Goal: Task Accomplishment & Management: Complete application form

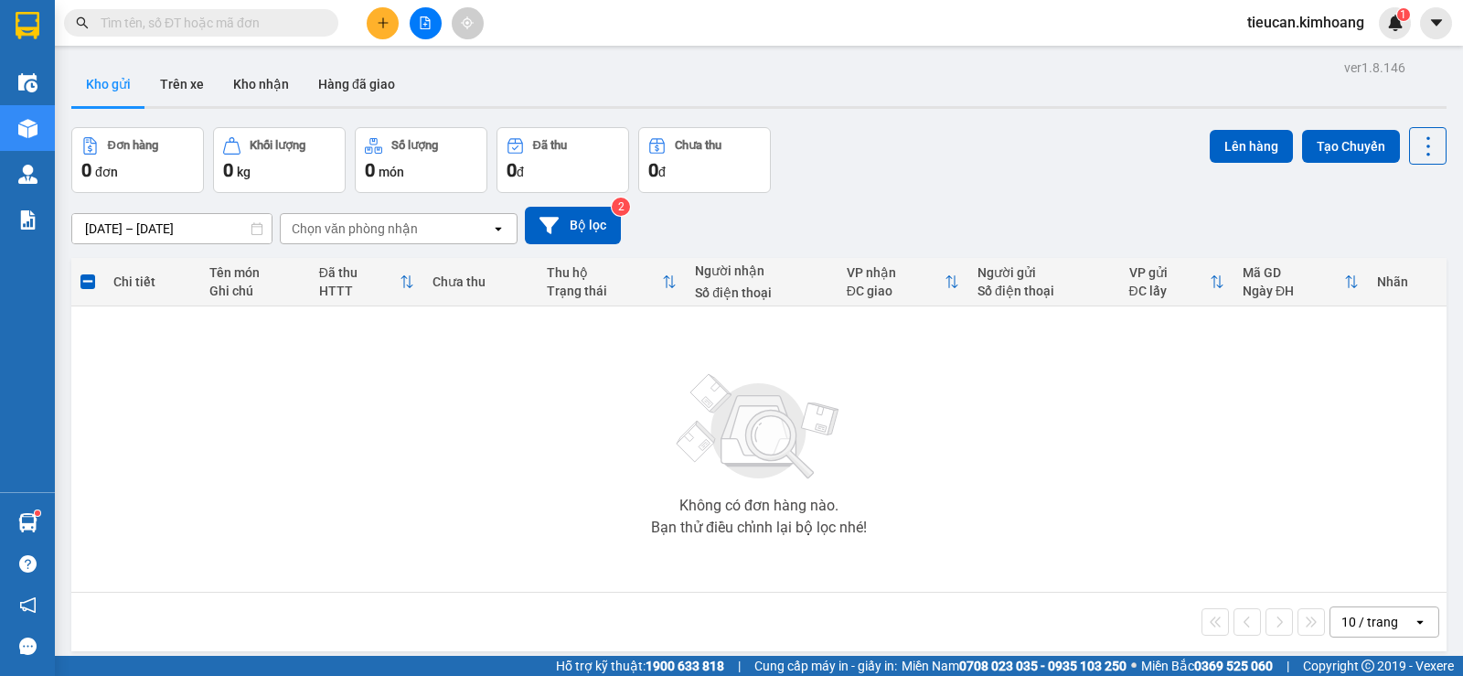
click at [382, 39] on div "Kết quả tìm kiếm ( 0 ) Bộ lọc No Data tieucan.kimhoang 1" at bounding box center [731, 23] width 1463 height 46
click at [383, 26] on icon "plus" at bounding box center [382, 22] width 1 height 10
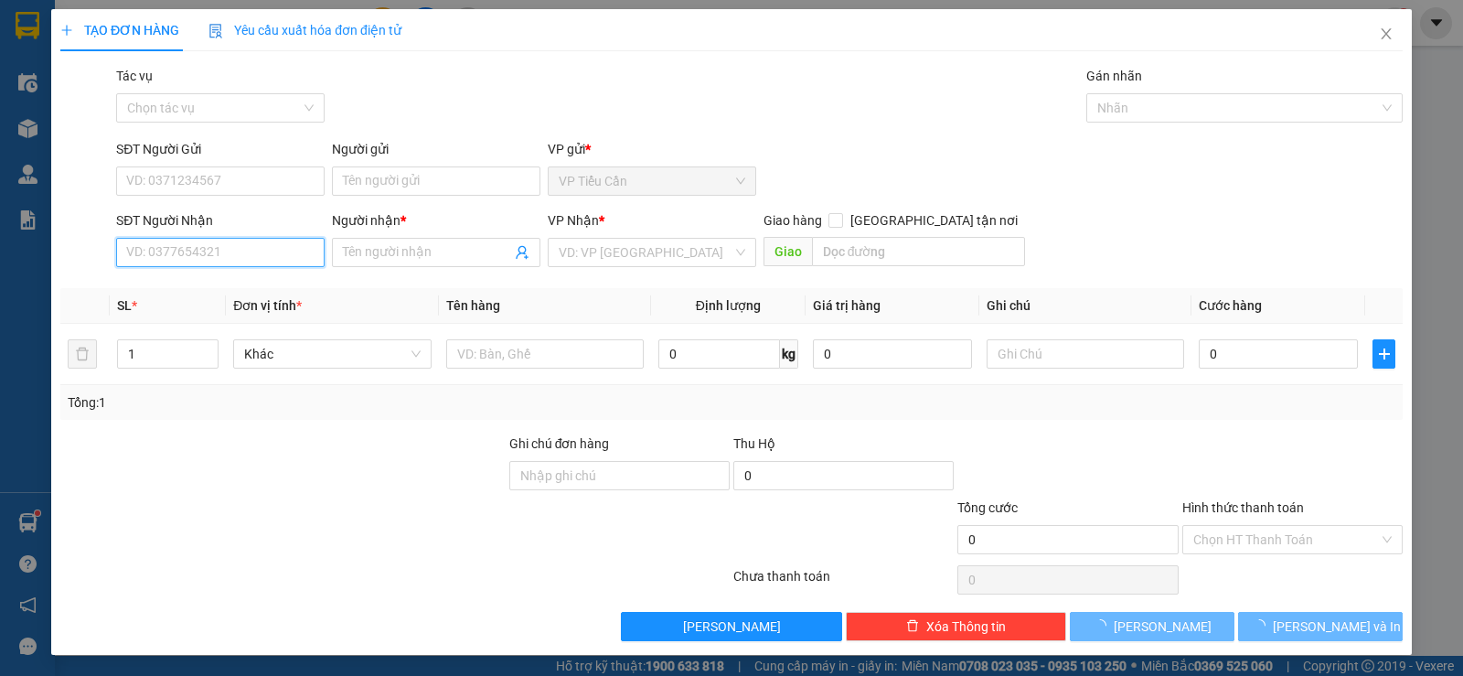
click at [289, 256] on input "SĐT Người Nhận" at bounding box center [220, 252] width 208 height 29
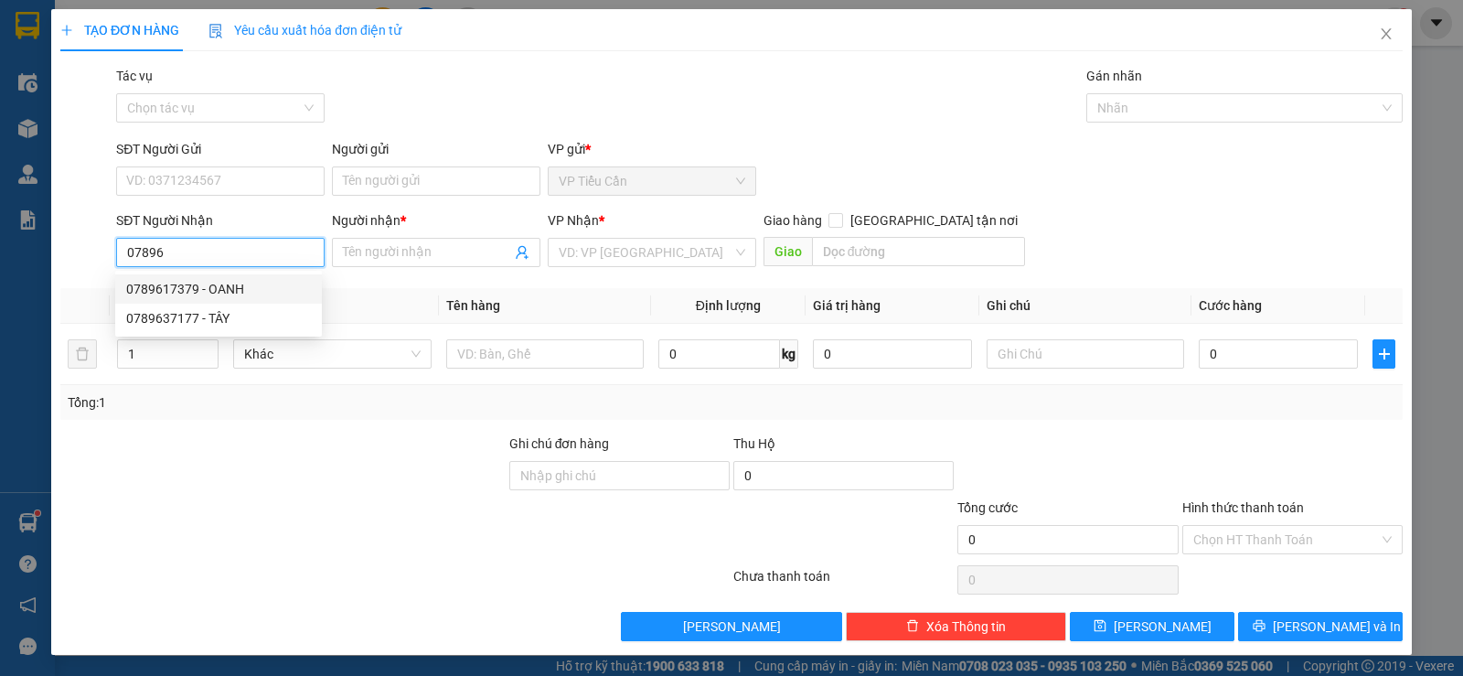
click at [251, 289] on div "0789617379 - OANH" at bounding box center [218, 289] width 185 height 20
type input "0789617379"
type input "OANH"
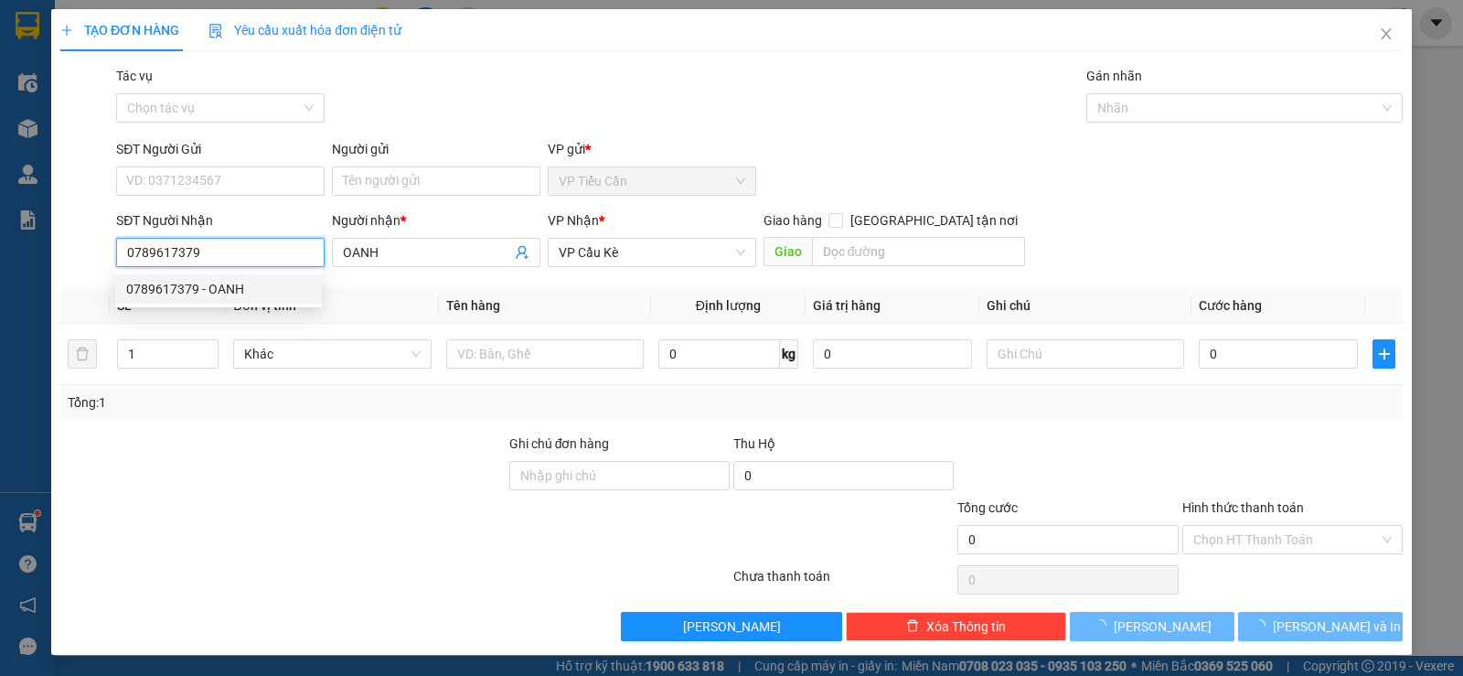
type input "30.000"
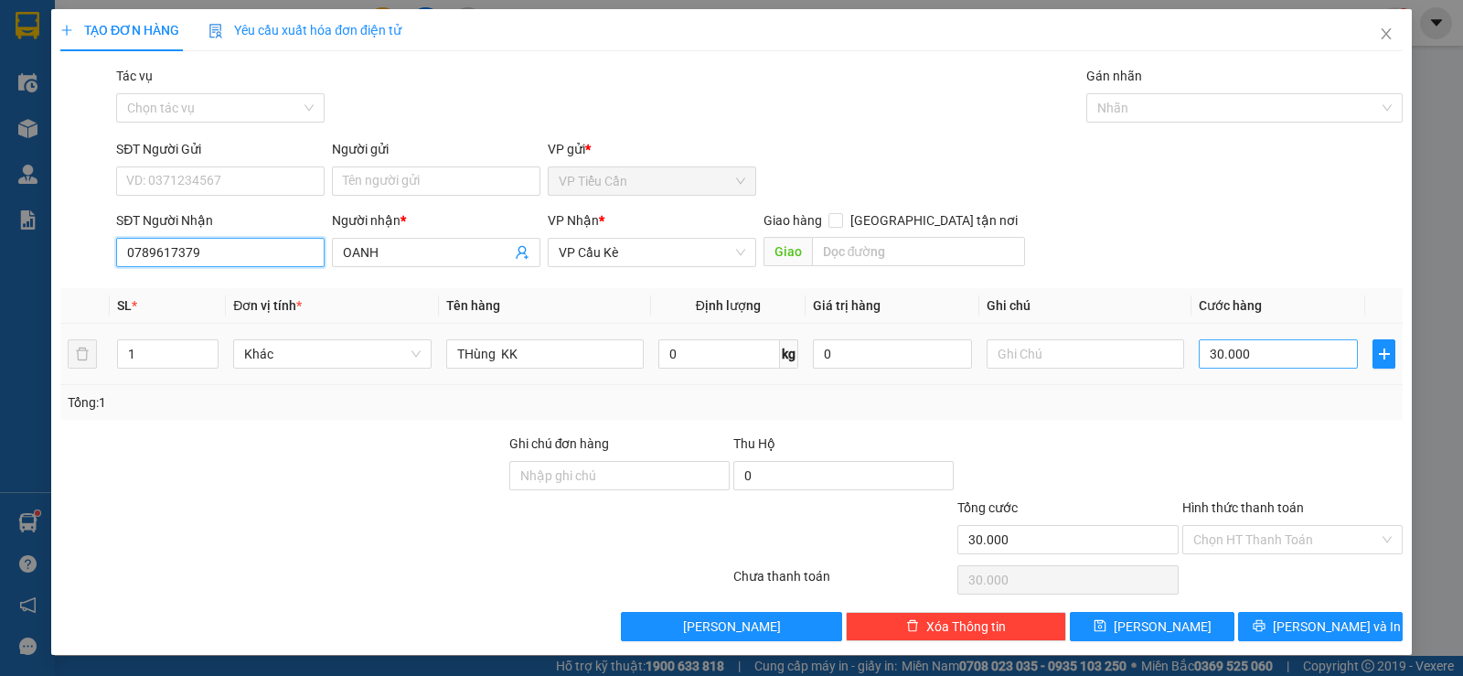
type input "0789617379"
click at [1263, 365] on input "30.000" at bounding box center [1278, 353] width 159 height 29
type input "0"
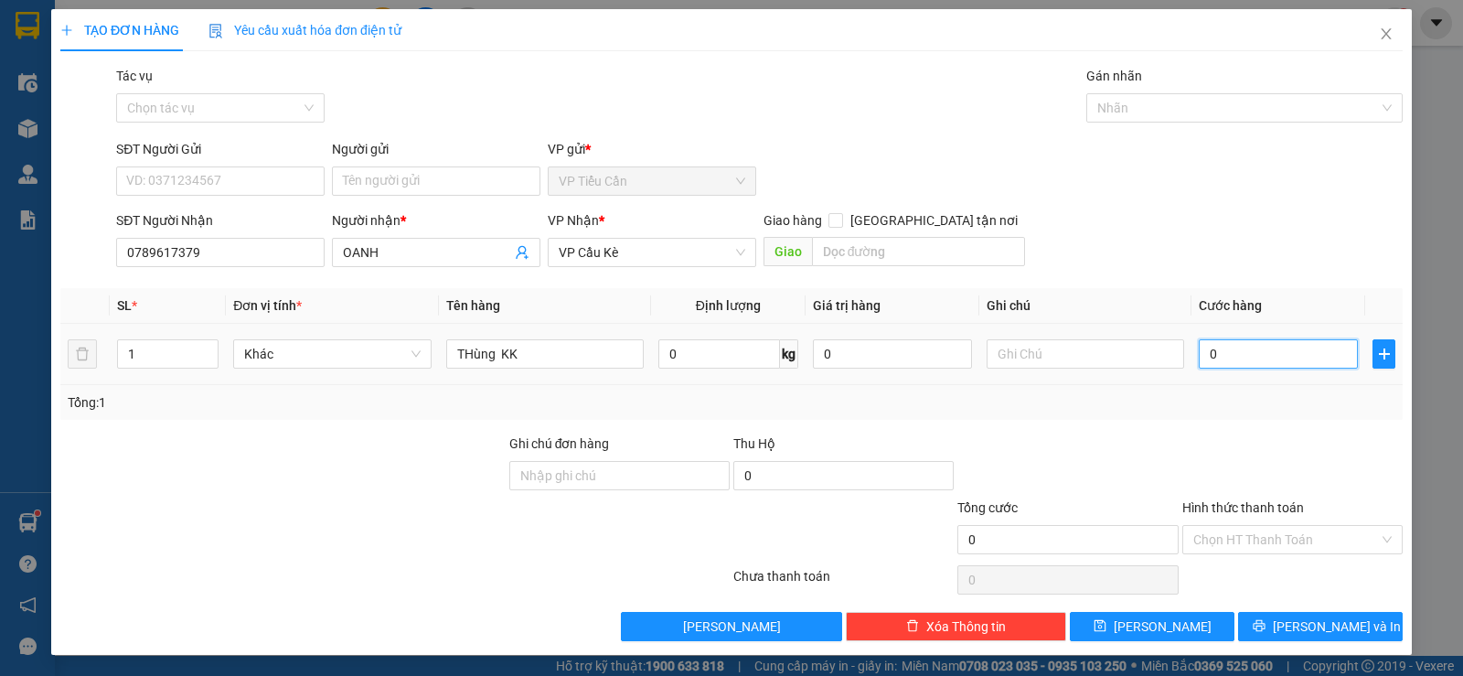
click at [1199, 349] on input "0" at bounding box center [1278, 353] width 159 height 29
type input "40"
type input "40.000"
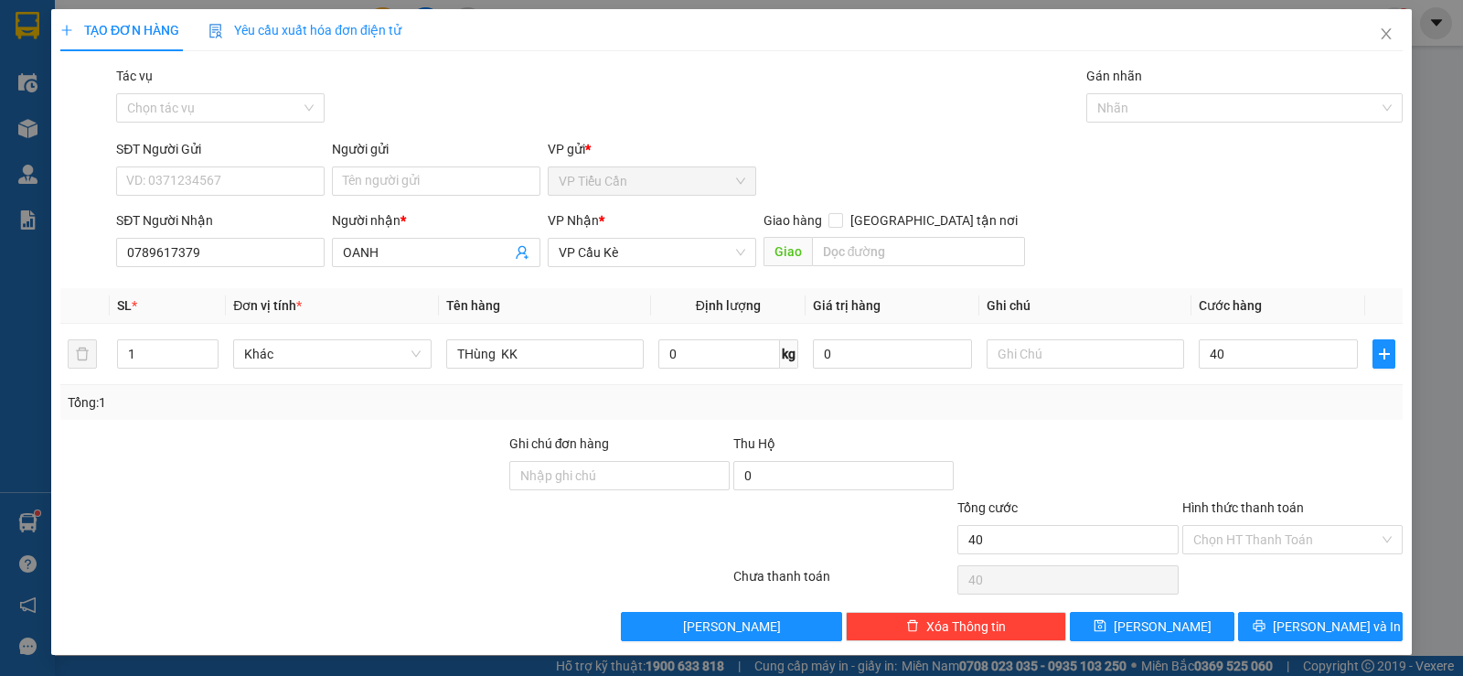
type input "40.000"
click at [1187, 431] on div "Transit Pickup Surcharge Ids Transit Deliver Surcharge Ids Transit Deliver Surc…" at bounding box center [731, 353] width 1342 height 575
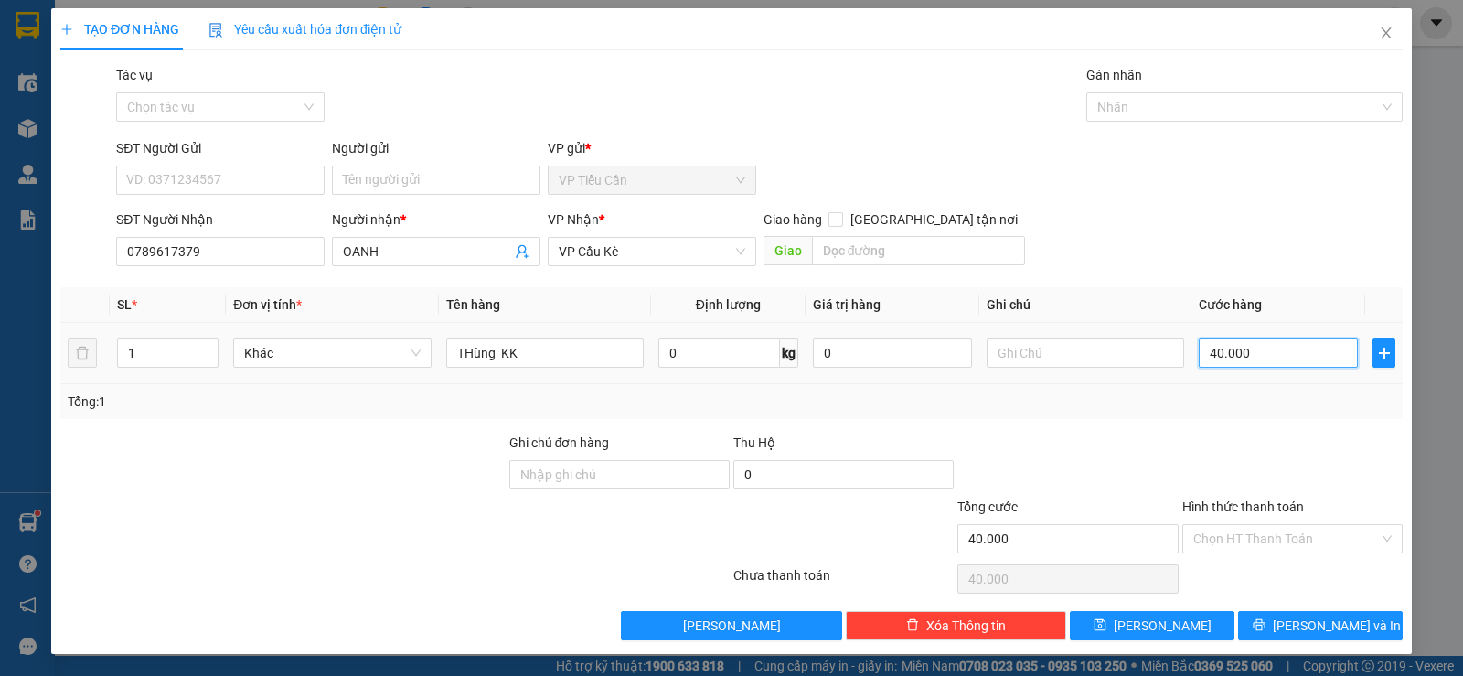
click at [1239, 351] on input "40.000" at bounding box center [1278, 352] width 159 height 29
type input "0"
click at [1199, 357] on input "0" at bounding box center [1278, 352] width 159 height 29
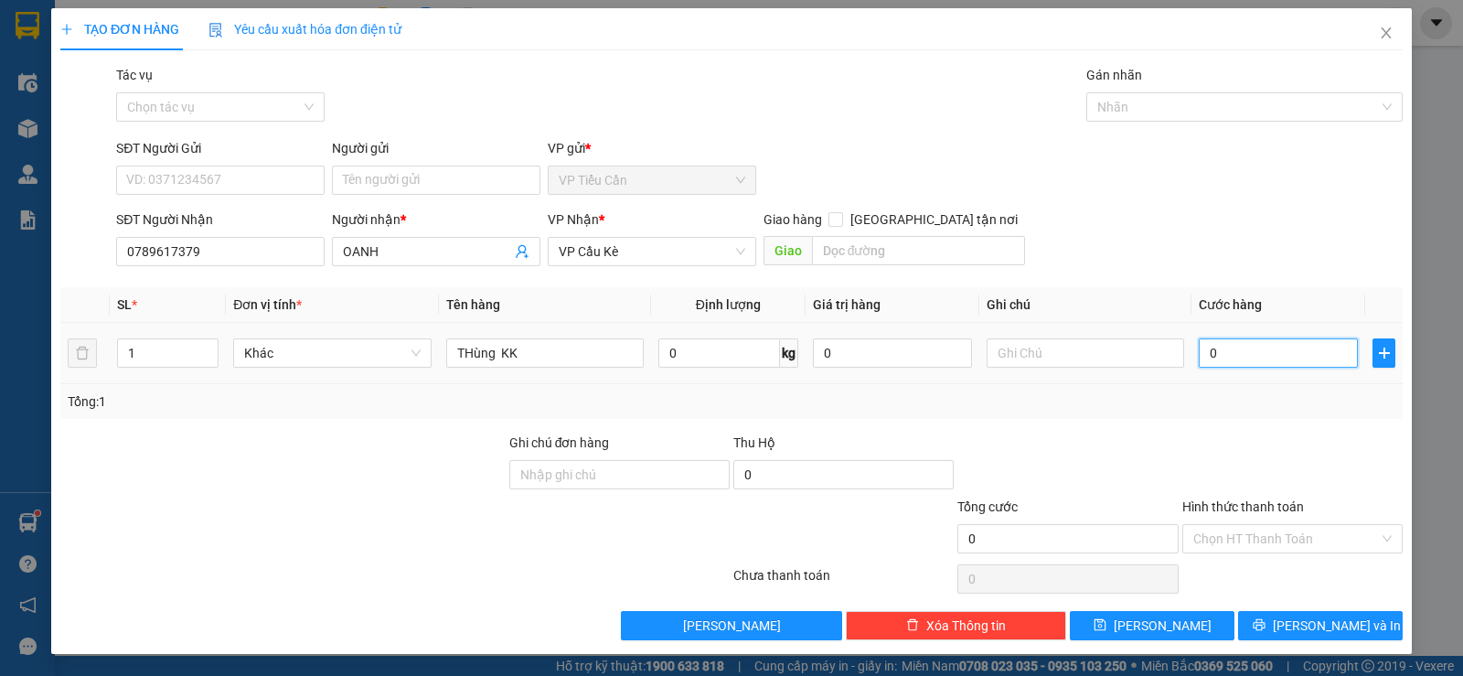
type input "30"
type input "350"
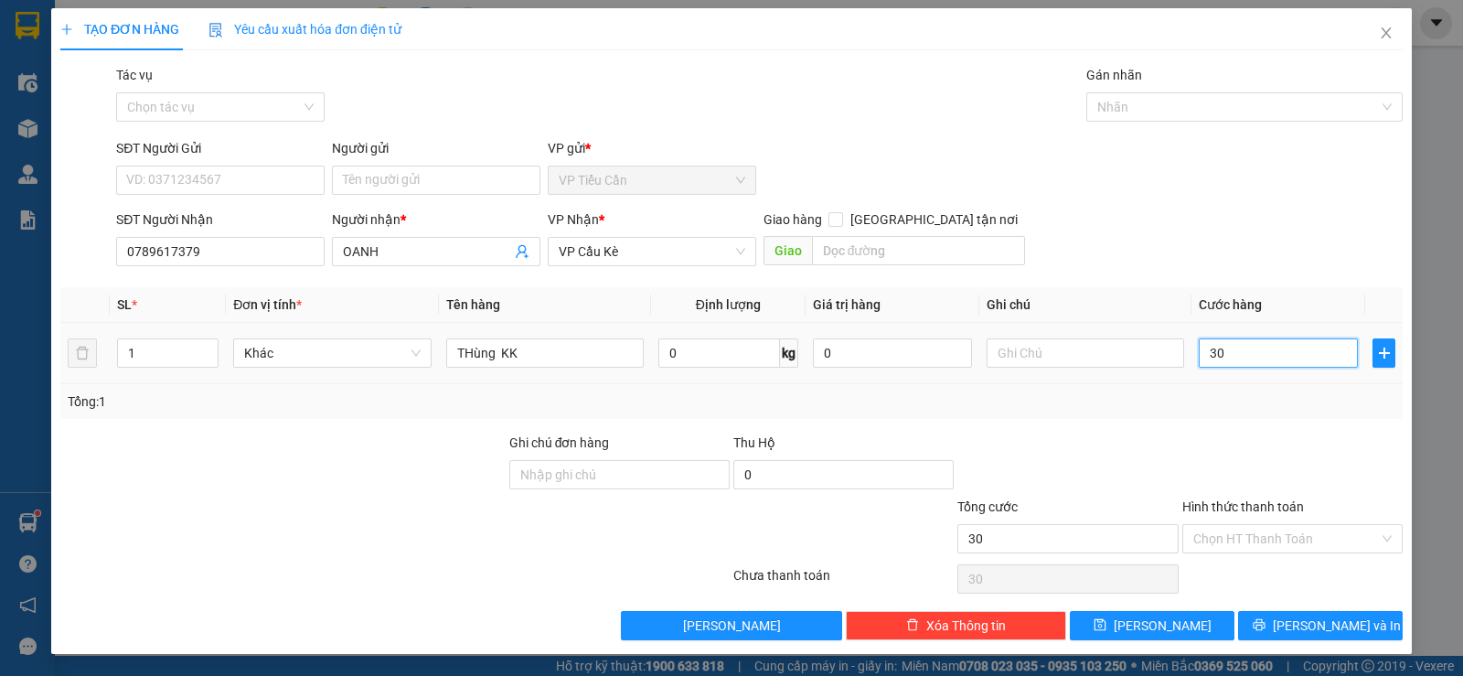
type input "350"
click at [1242, 338] on input "350" at bounding box center [1278, 352] width 159 height 29
type input "35"
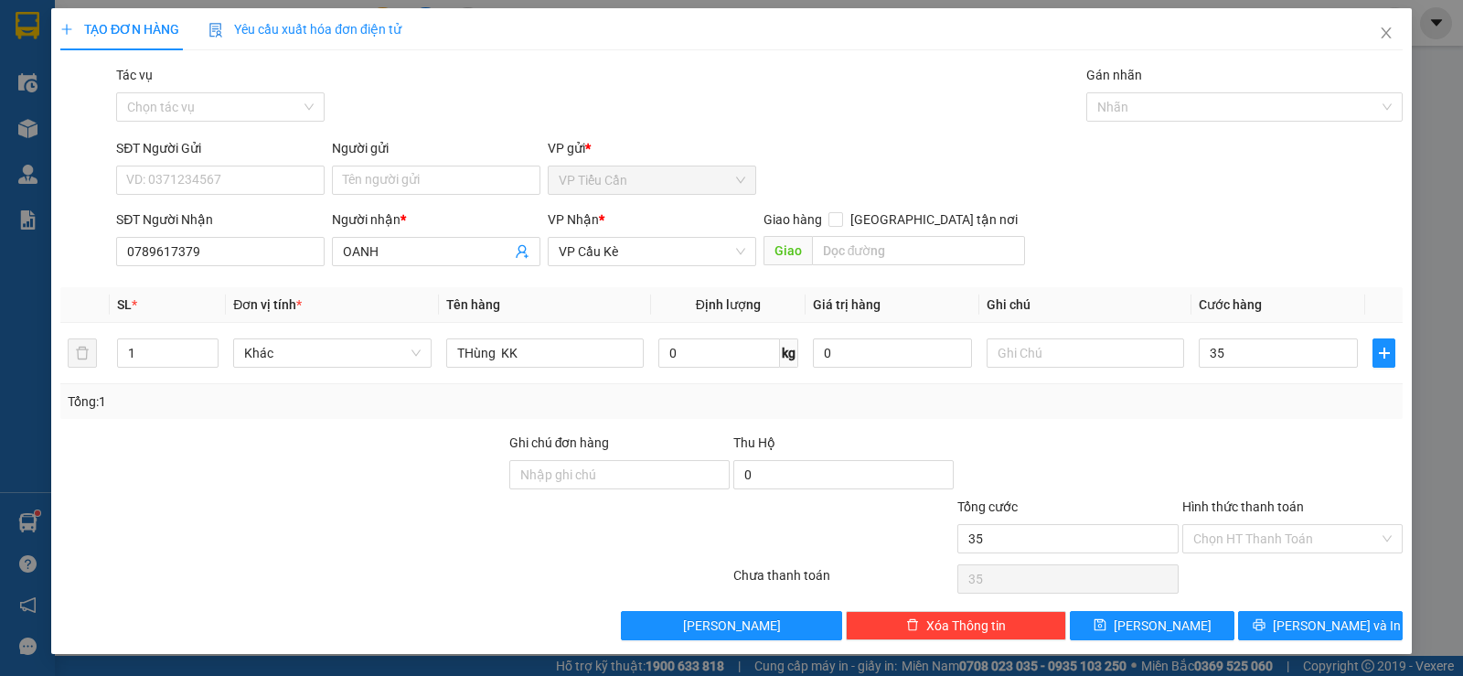
type input "35.000"
click at [1162, 422] on div "Transit Pickup Surcharge Ids Transit Deliver Surcharge Ids Transit Deliver Surc…" at bounding box center [731, 352] width 1342 height 575
click at [1265, 621] on icon "printer" at bounding box center [1258, 624] width 13 height 13
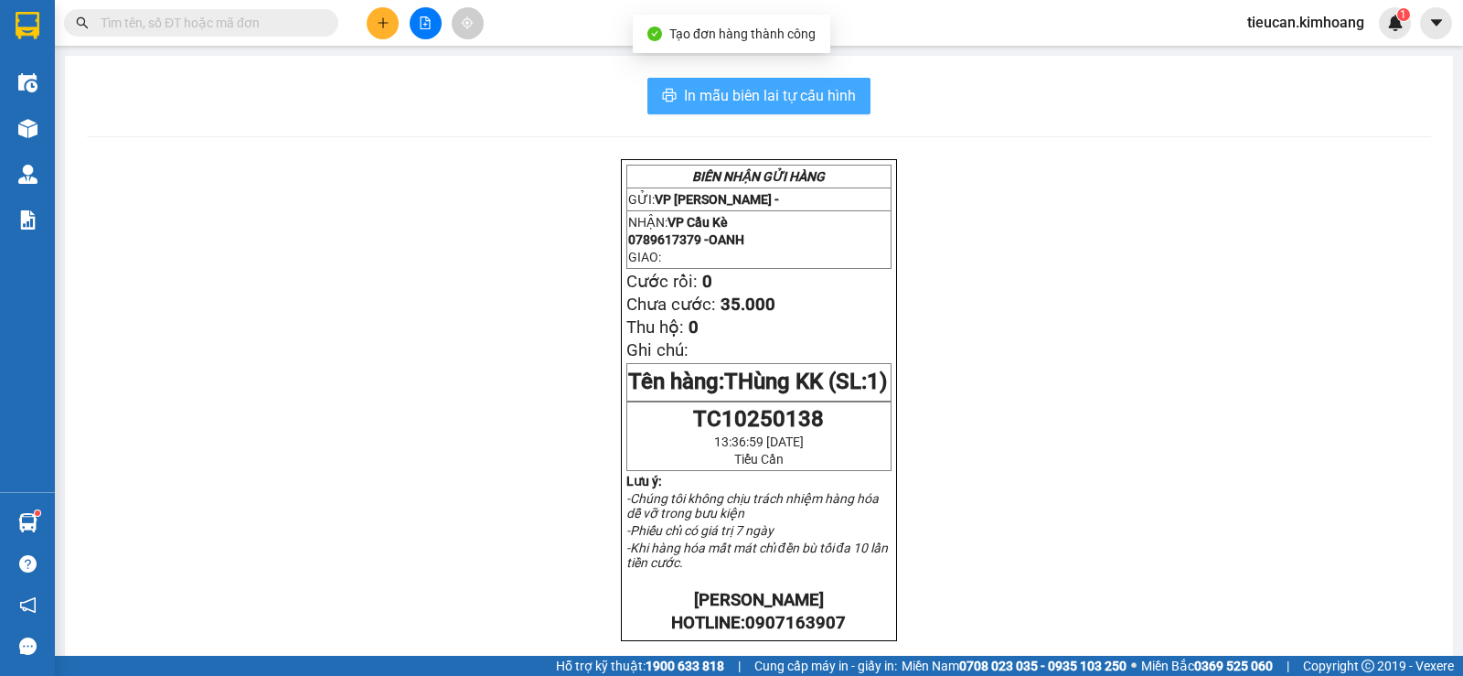
click at [750, 88] on span "In mẫu biên lai tự cấu hình" at bounding box center [770, 95] width 172 height 23
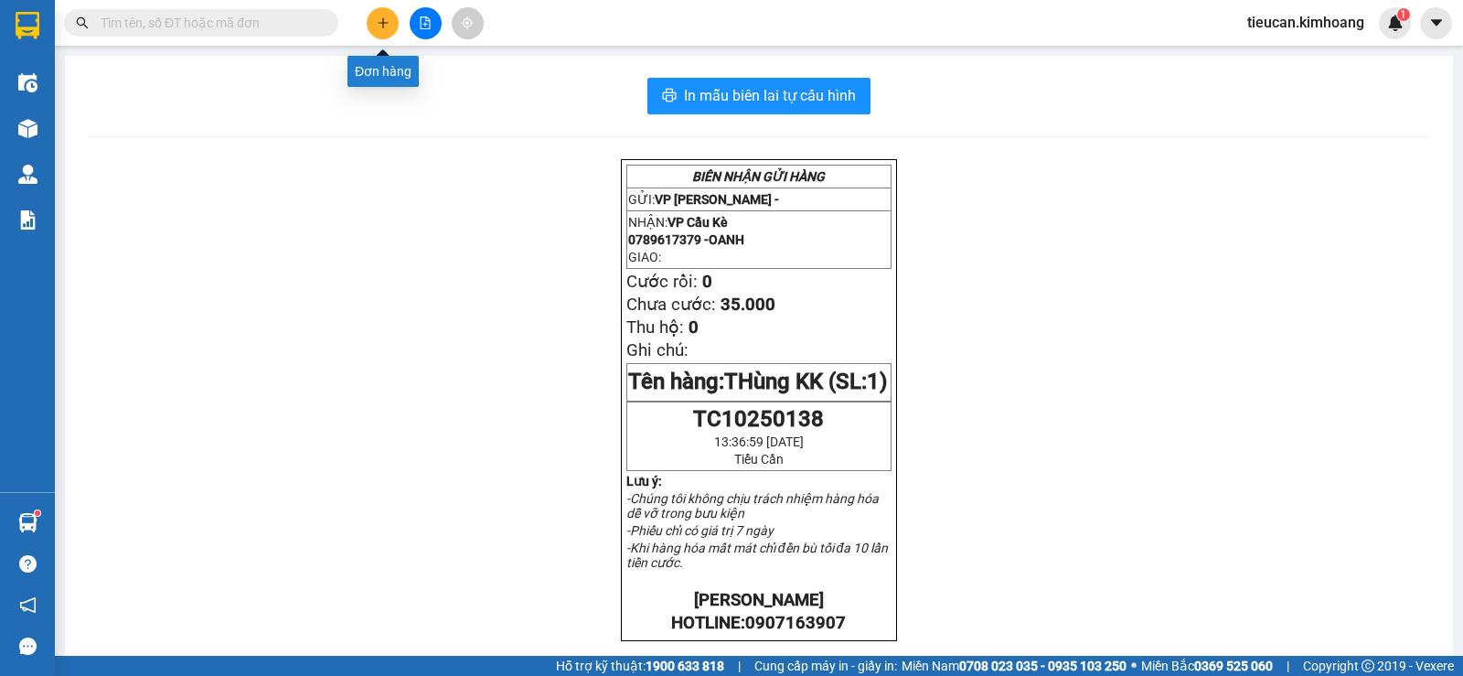
click at [380, 24] on icon "plus" at bounding box center [383, 22] width 13 height 13
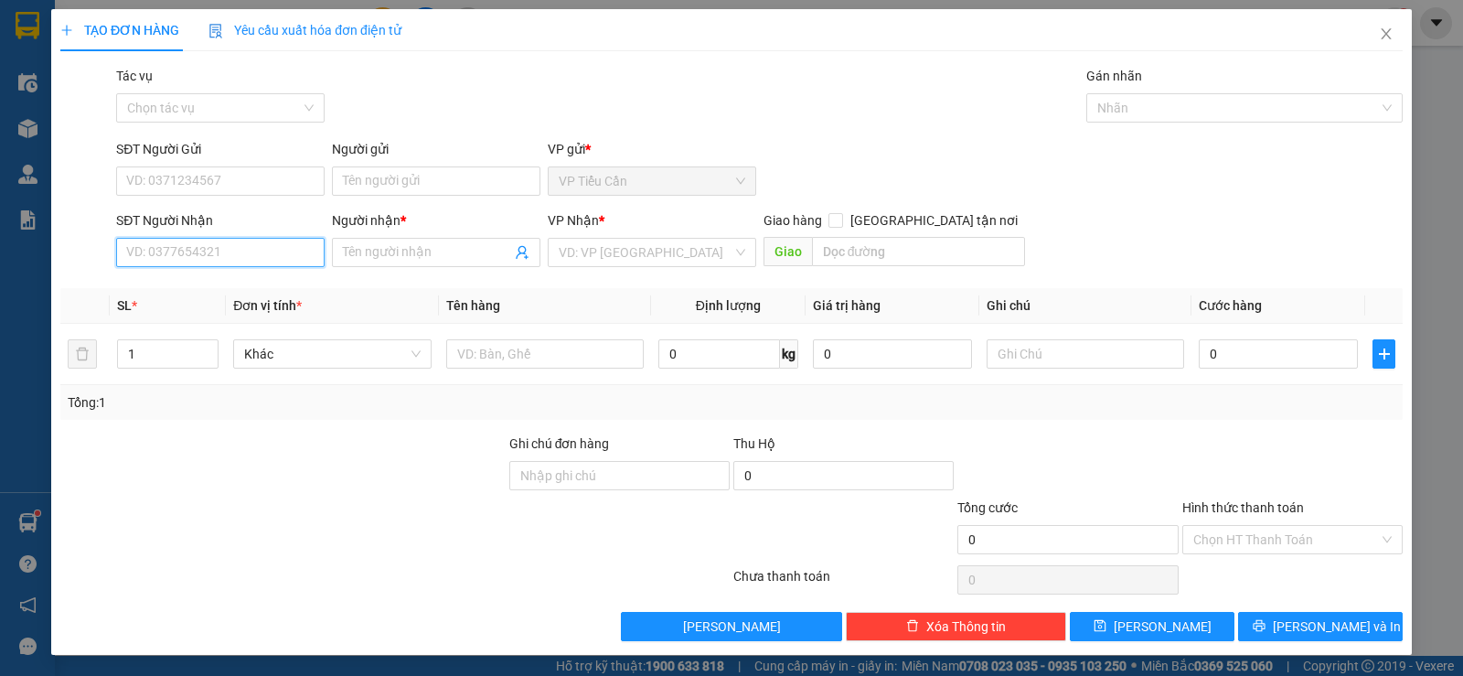
click at [275, 247] on input "SĐT Người Nhận" at bounding box center [220, 252] width 208 height 29
click at [224, 291] on div "0933048440 - trí nguyễn" at bounding box center [218, 289] width 185 height 20
type input "0933048440"
type input "trí [PERSON_NAME]"
type input "35.000"
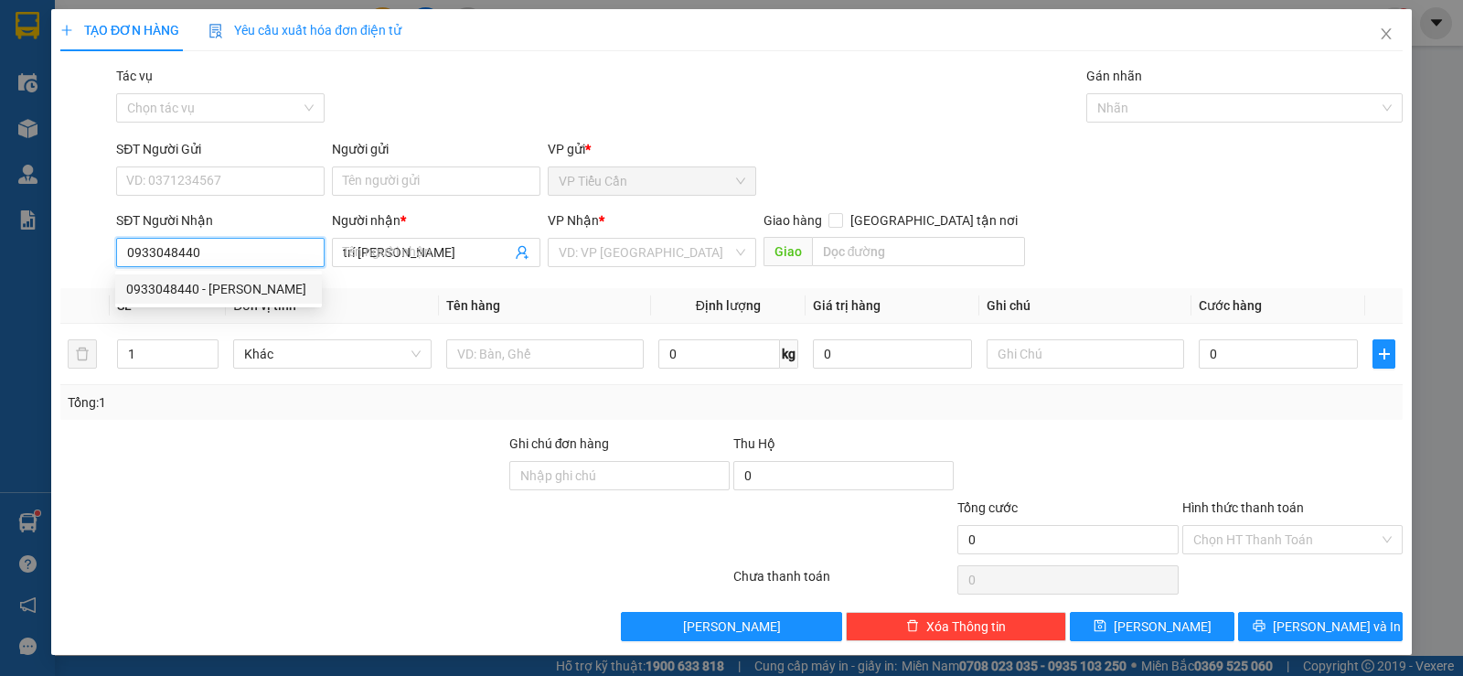
type input "35.000"
type input "0933048440"
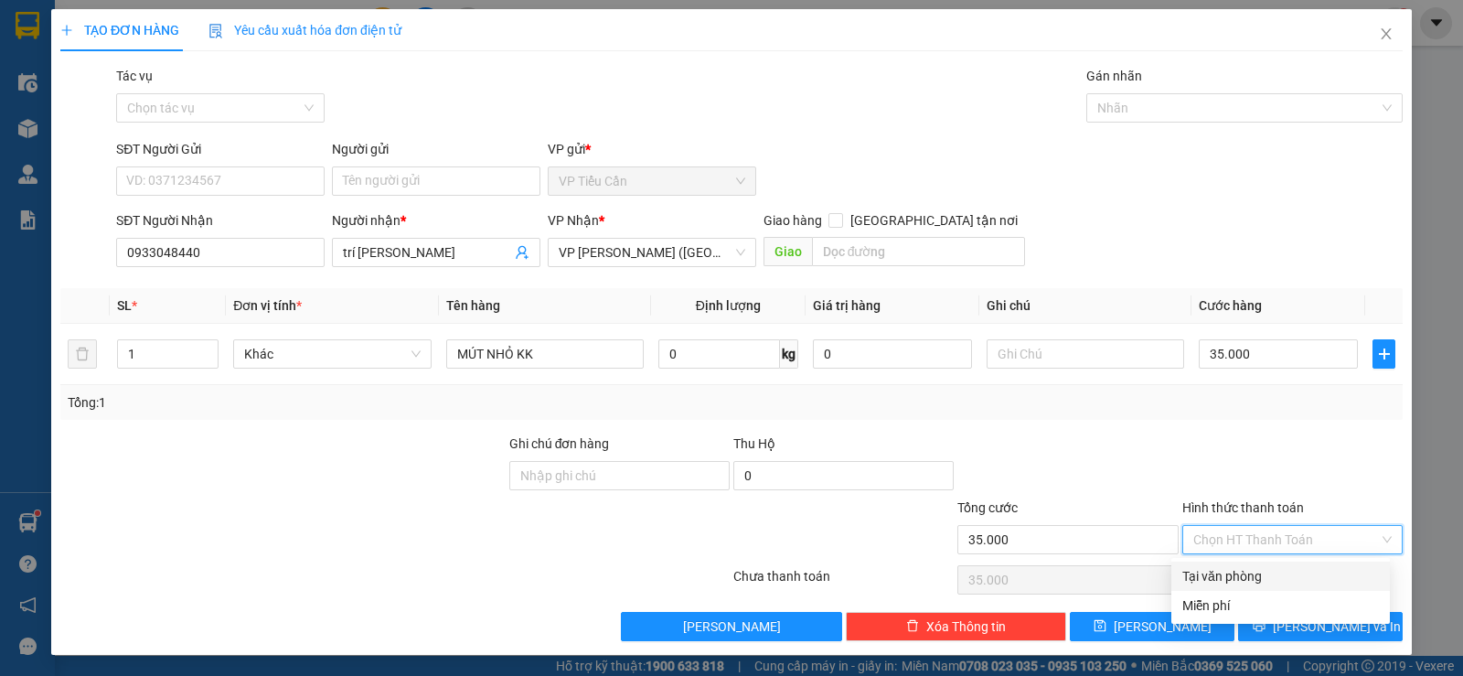
click at [1295, 531] on input "Hình thức thanh toán" at bounding box center [1286, 539] width 186 height 27
click at [1243, 580] on div "Tại văn phòng" at bounding box center [1280, 576] width 197 height 20
type input "0"
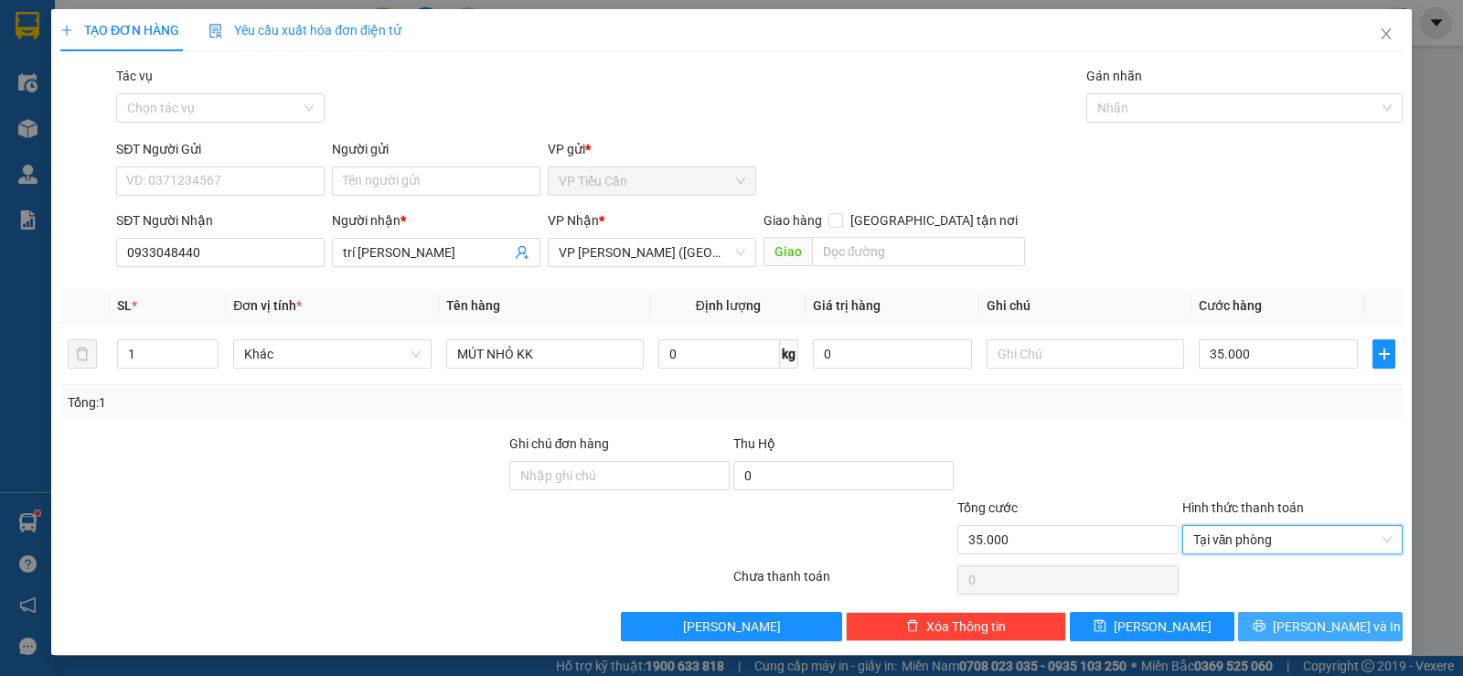
click at [1322, 634] on span "[PERSON_NAME] và In" at bounding box center [1337, 626] width 128 height 20
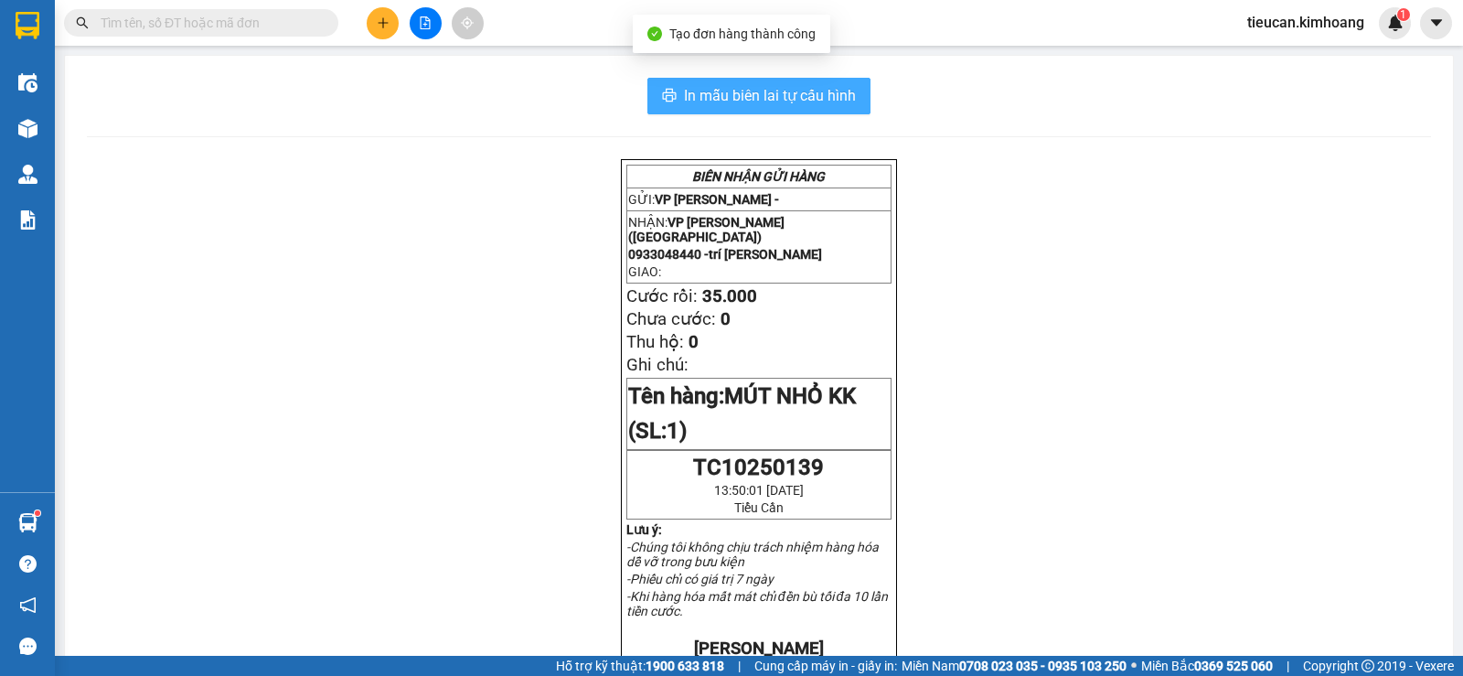
click at [820, 92] on span "In mẫu biên lai tự cấu hình" at bounding box center [770, 95] width 172 height 23
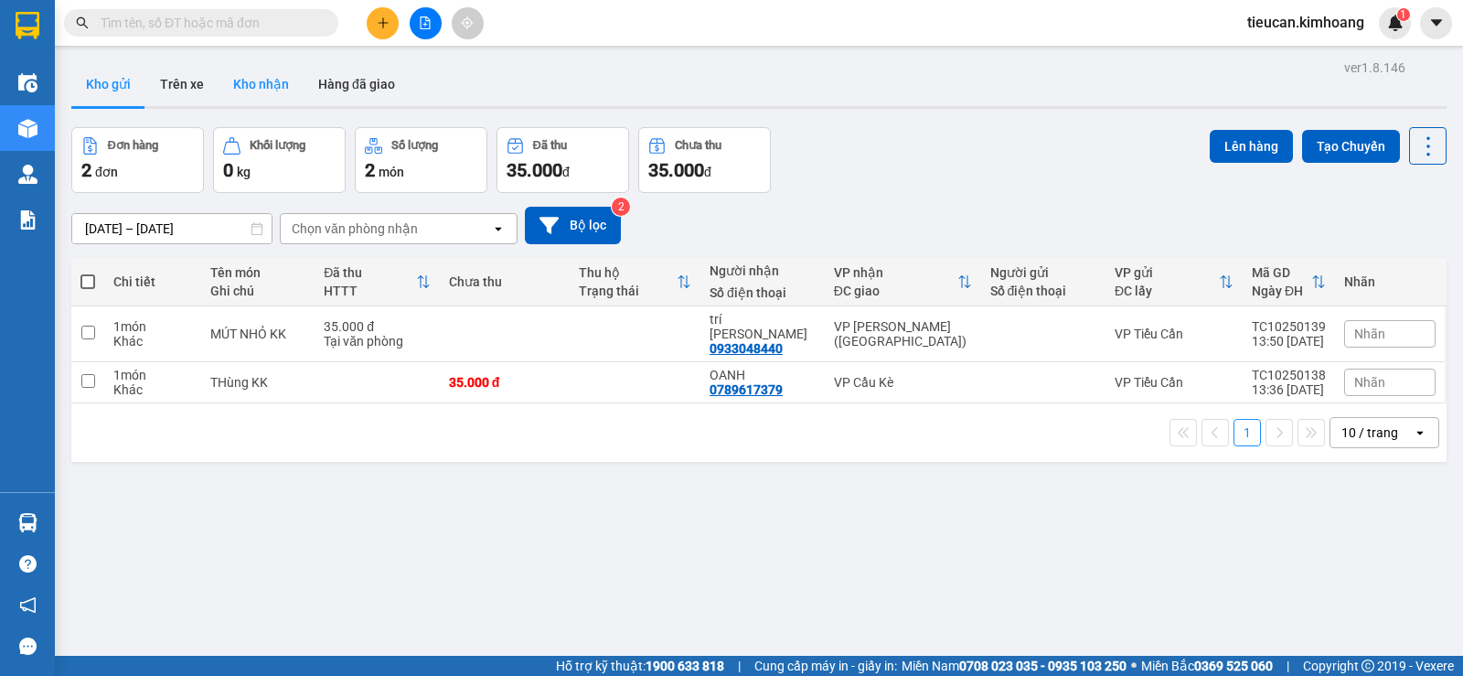
click at [267, 85] on button "Kho nhận" at bounding box center [260, 84] width 85 height 44
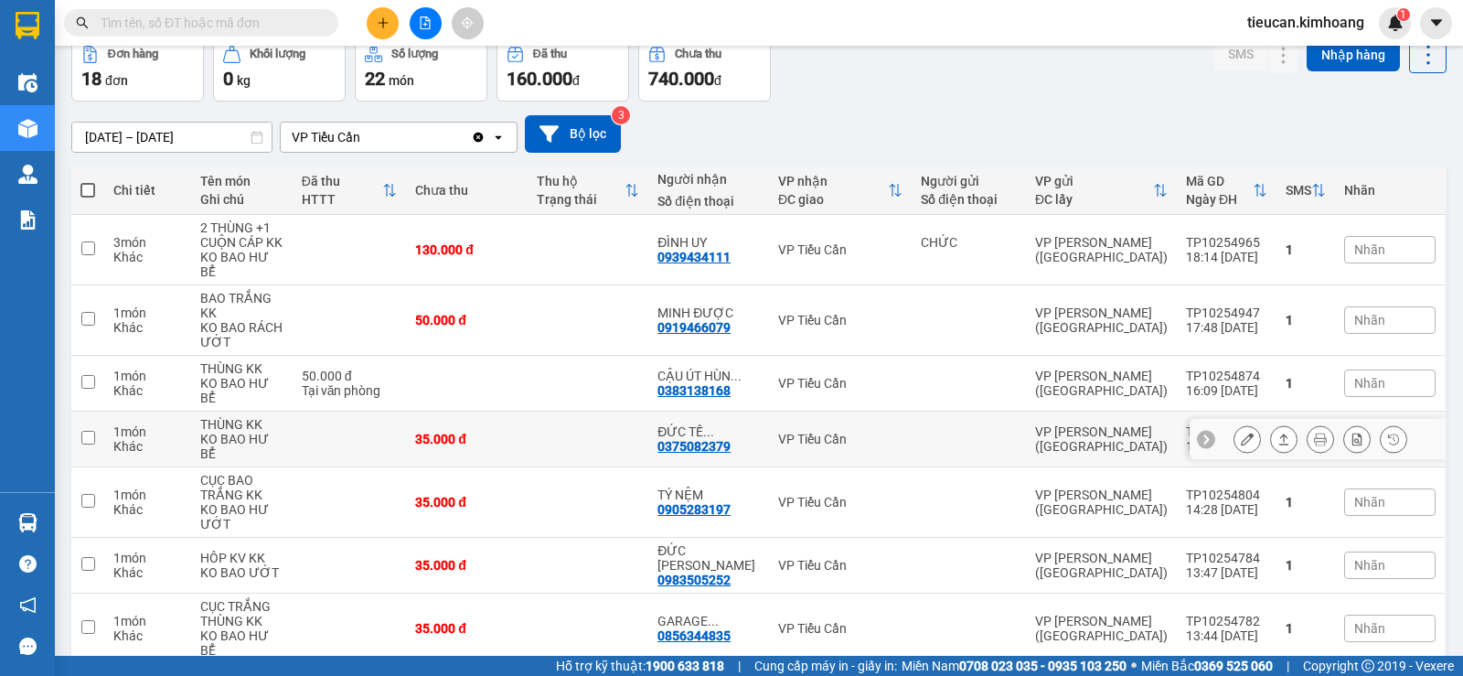
scroll to position [274, 0]
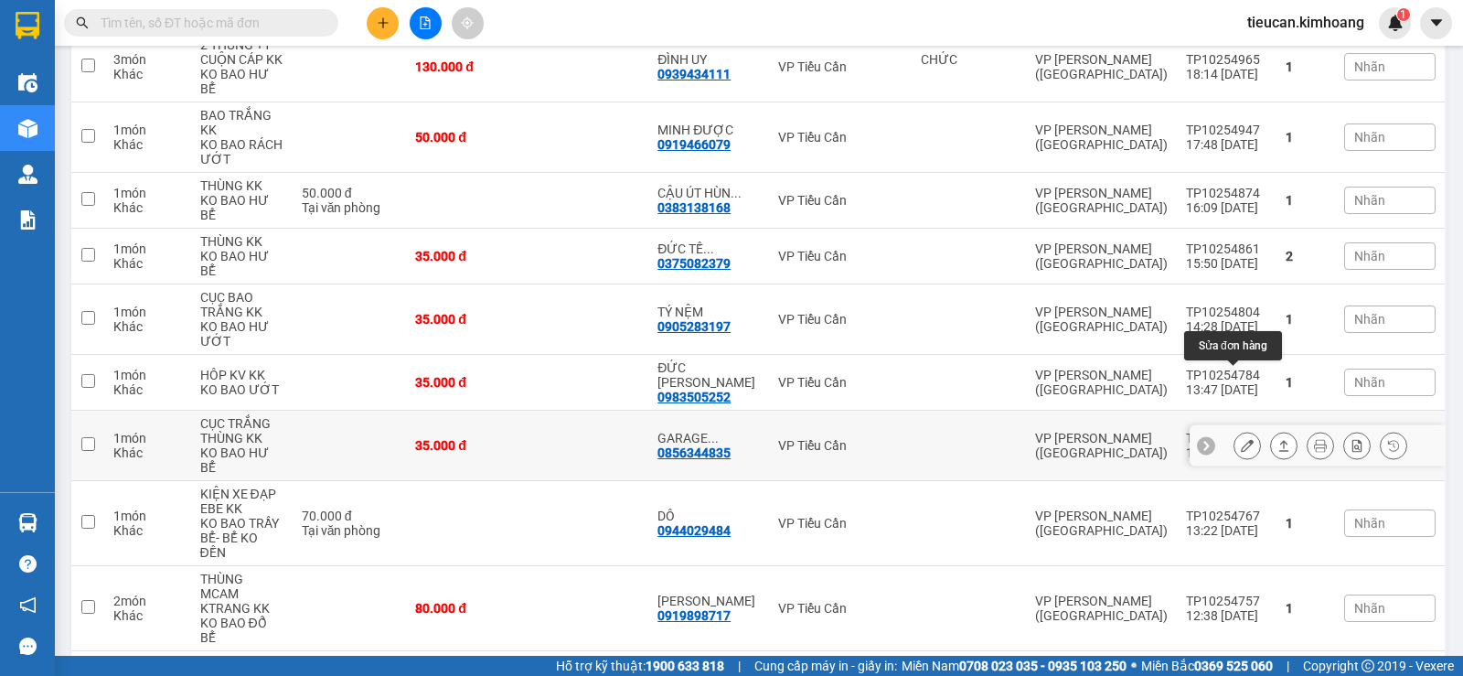
click at [1244, 430] on button at bounding box center [1247, 446] width 26 height 32
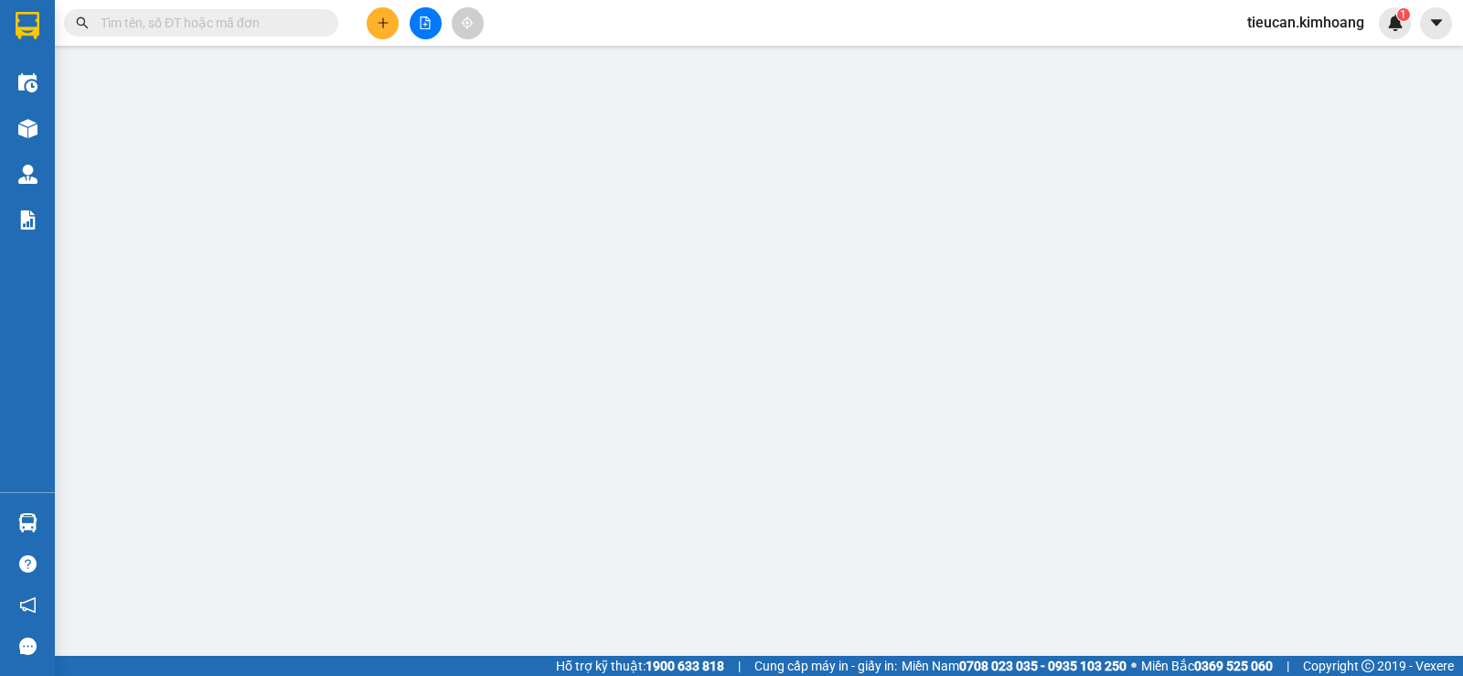
type input "0856344835"
type input "GARAGE THÀNH ĐÔ"
type input "35.000"
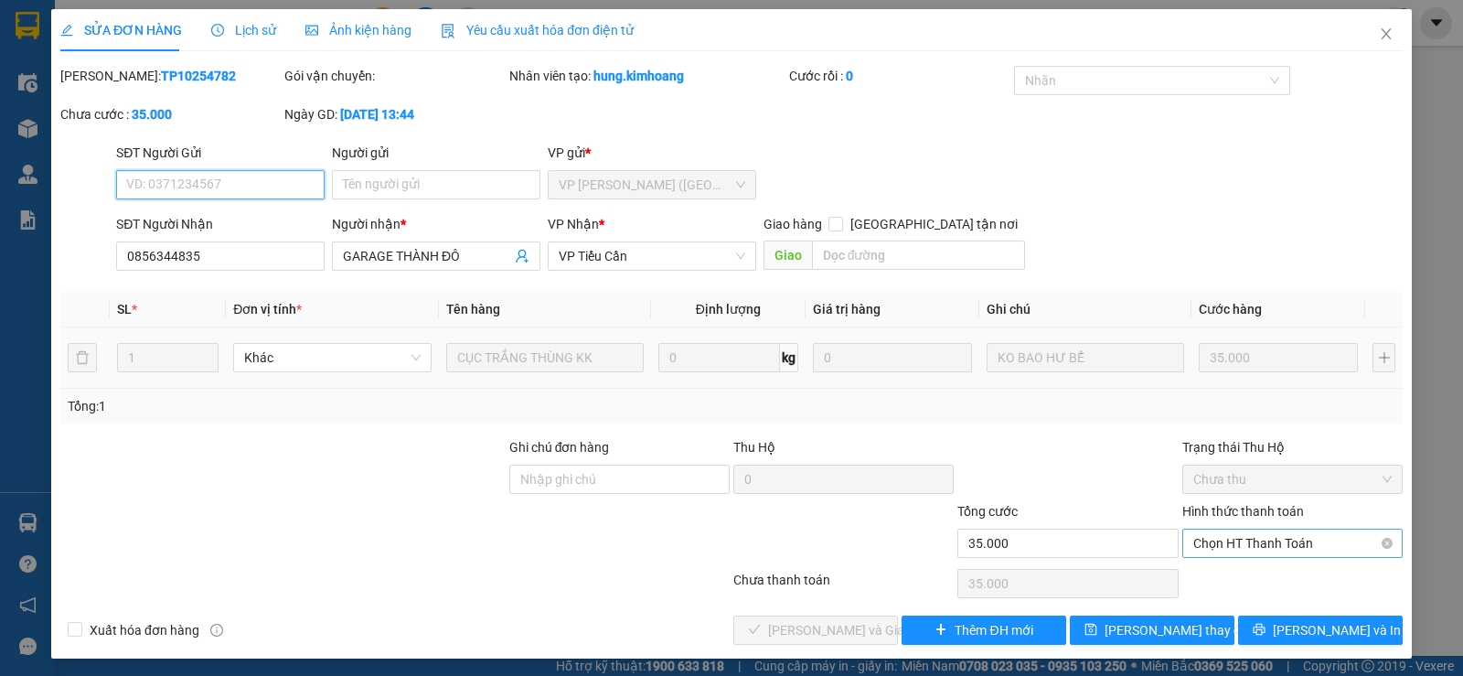
click at [1231, 533] on span "Chọn HT Thanh Toán" at bounding box center [1292, 542] width 198 height 27
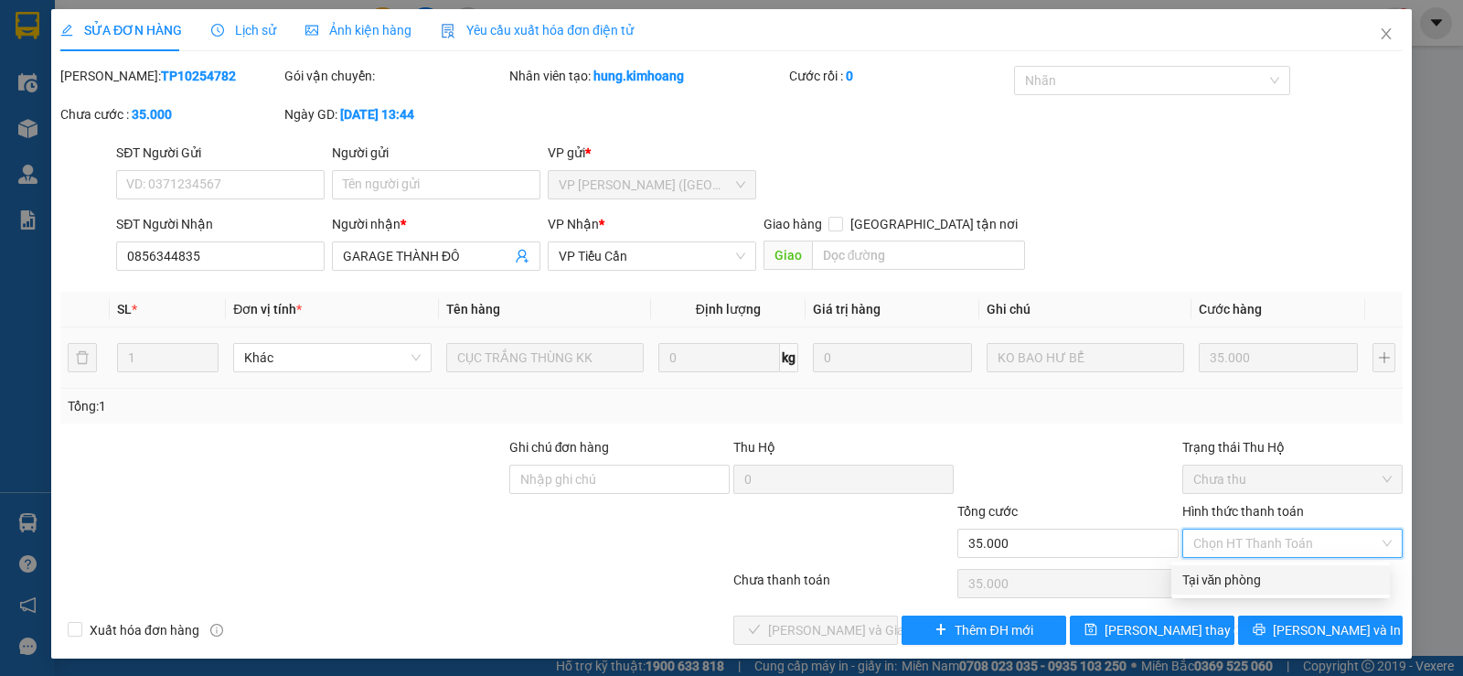
click at [1228, 579] on div "Tại văn phòng" at bounding box center [1280, 580] width 197 height 20
type input "0"
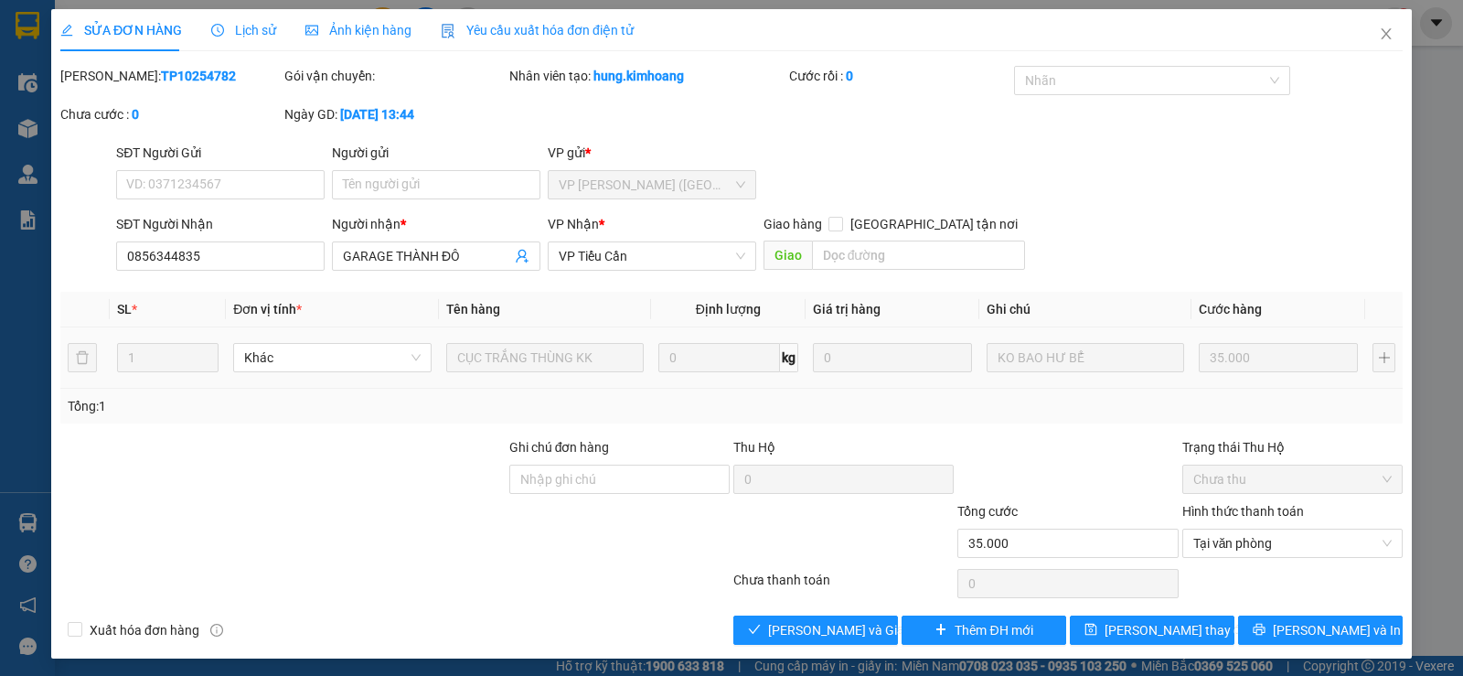
click at [809, 613] on div "Total Paid Fee 0 Total UnPaid Fee 35.000 Cash Collection Total Fee Mã ĐH: TP102…" at bounding box center [731, 355] width 1342 height 579
click at [811, 636] on span "[PERSON_NAME] và Giao hàng" at bounding box center [856, 630] width 176 height 20
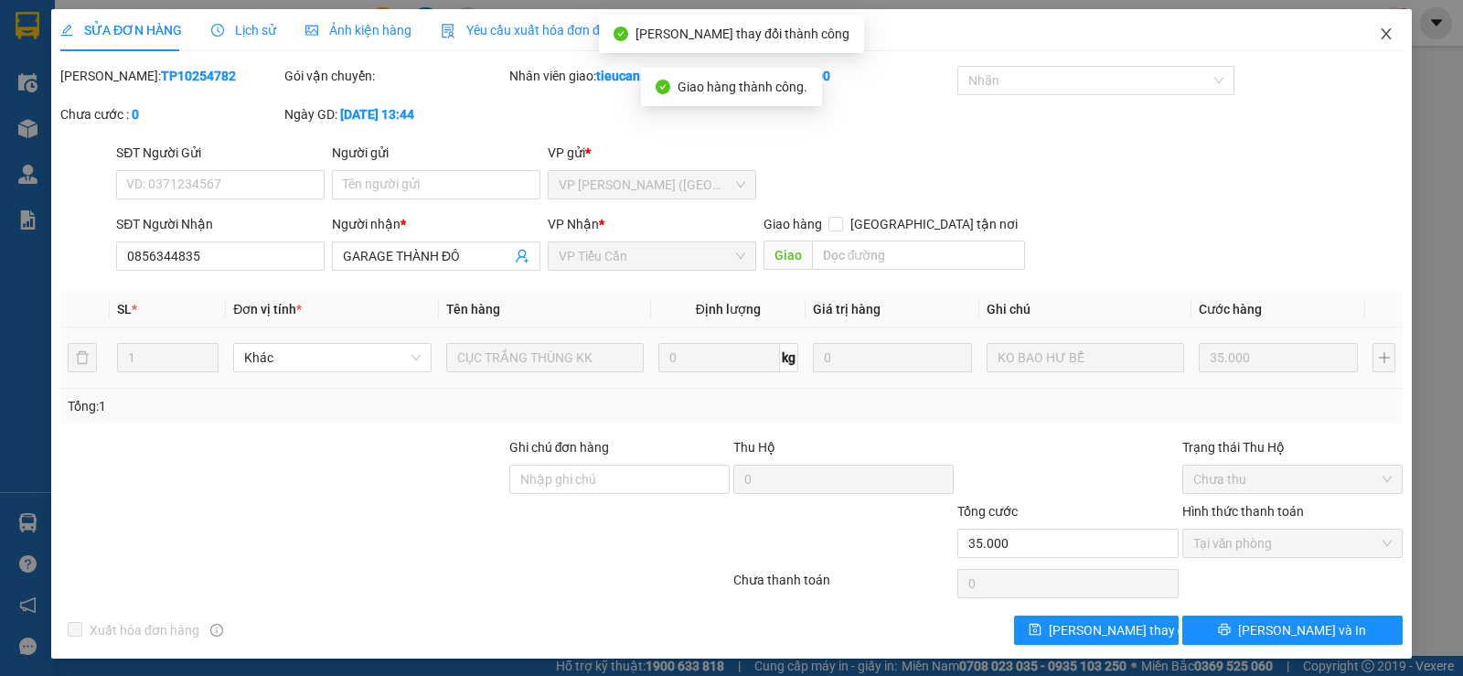
click at [1379, 34] on icon "close" at bounding box center [1386, 34] width 15 height 15
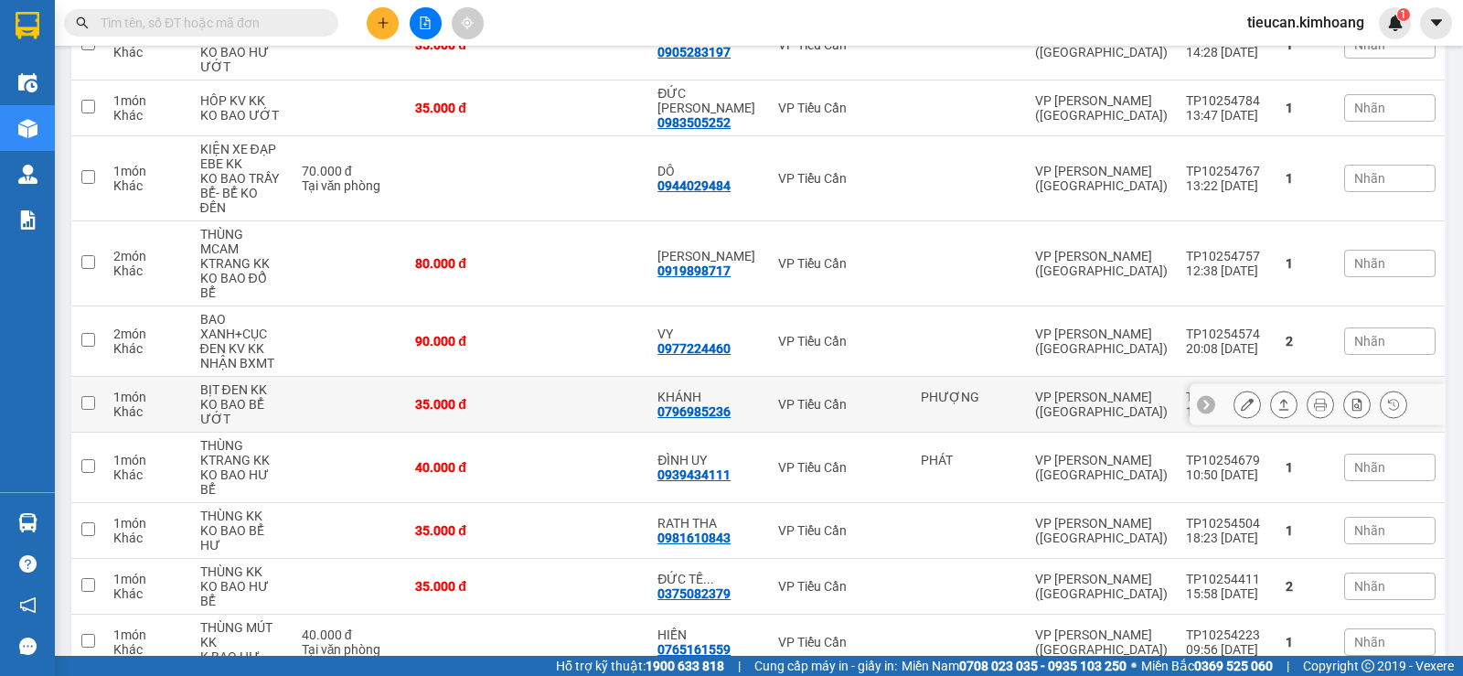
scroll to position [615, 0]
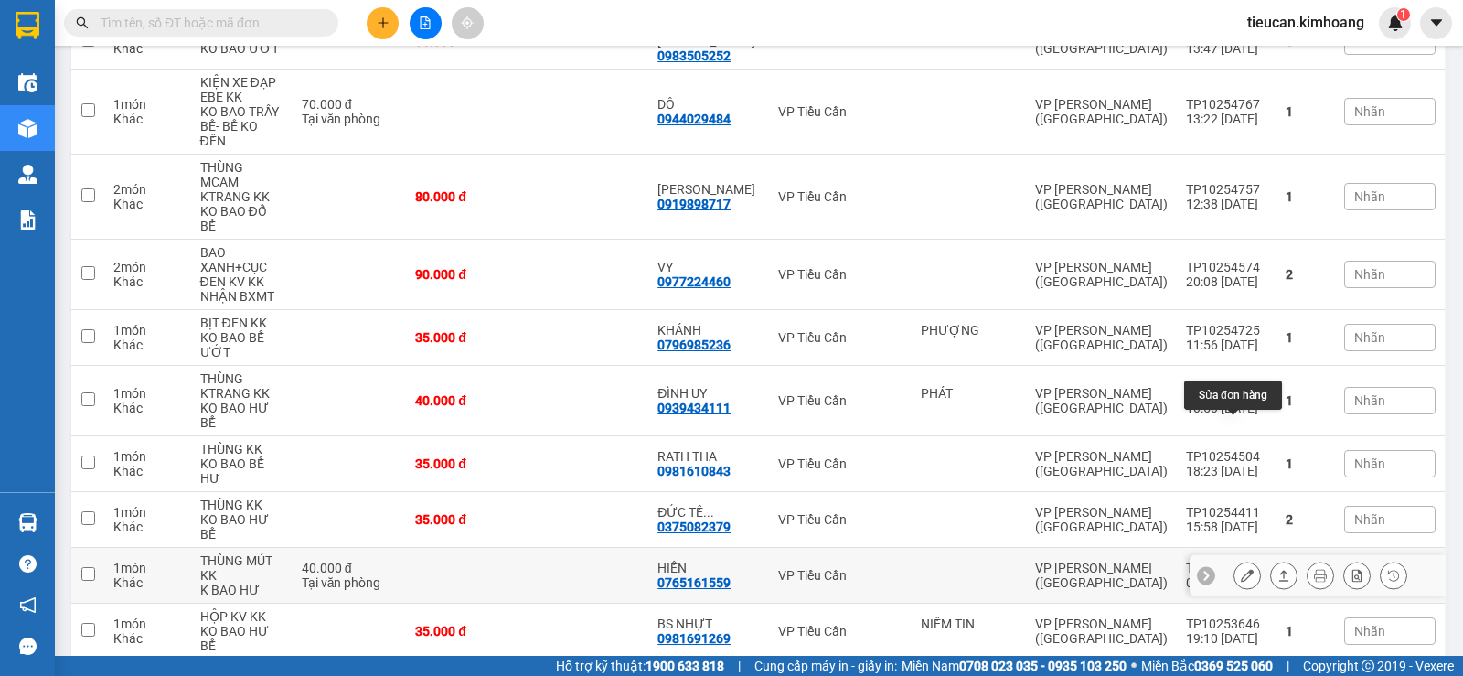
click at [1241, 559] on button at bounding box center [1247, 575] width 26 height 32
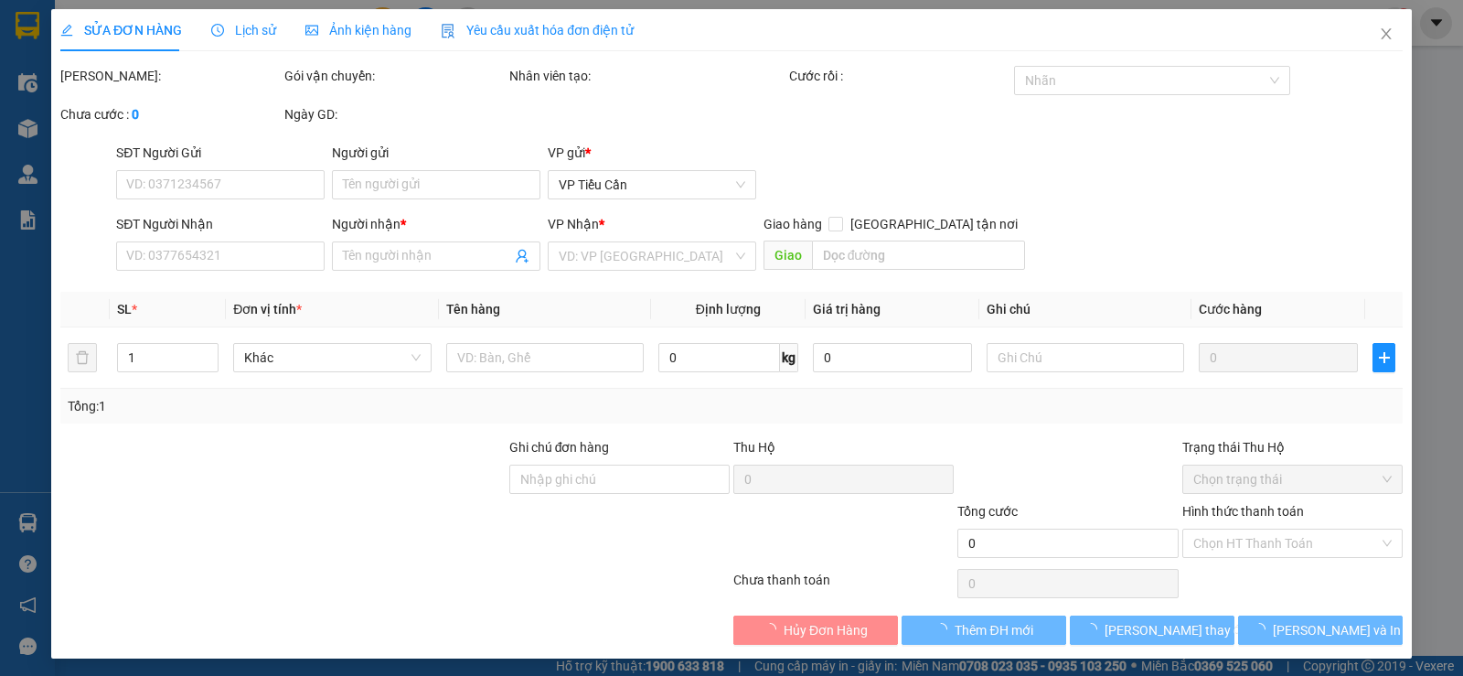
type input "0765161559"
type input "HIỀN"
type input "40.000"
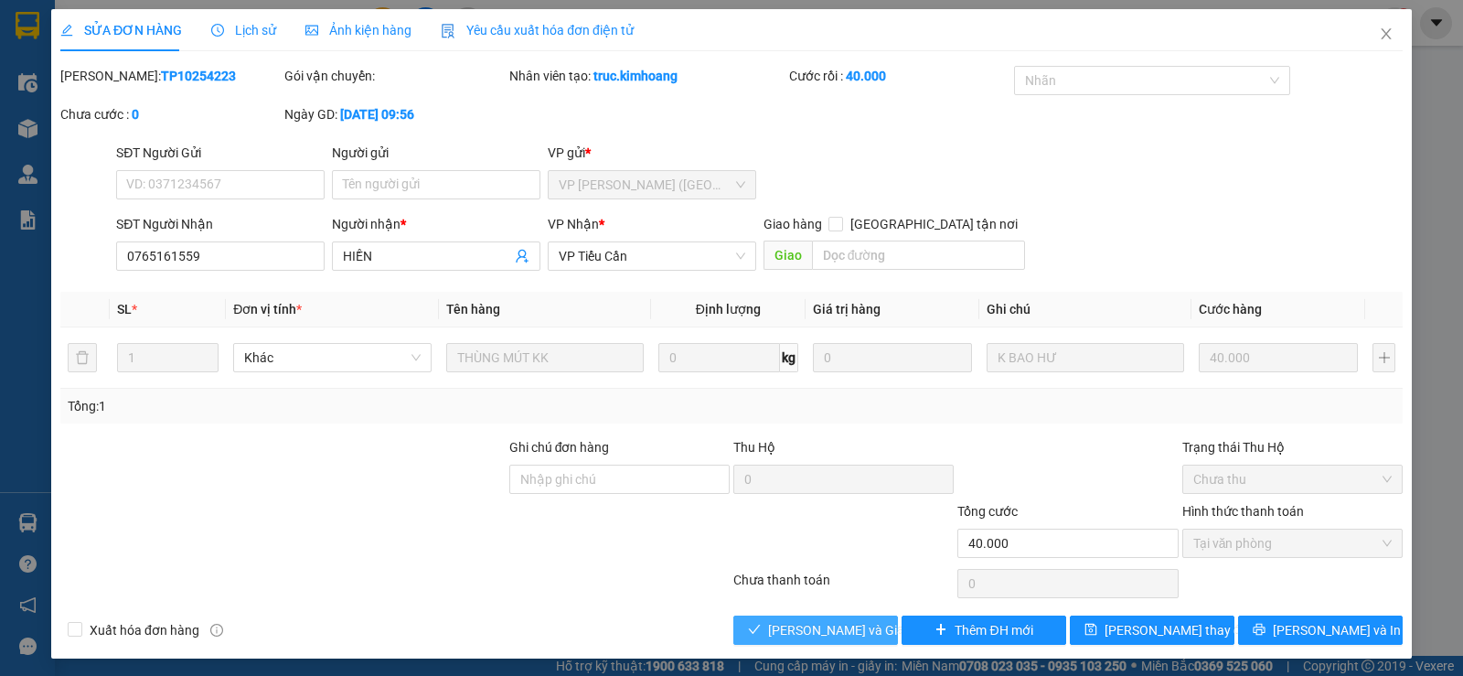
click at [827, 629] on span "[PERSON_NAME] và Giao hàng" at bounding box center [856, 630] width 176 height 20
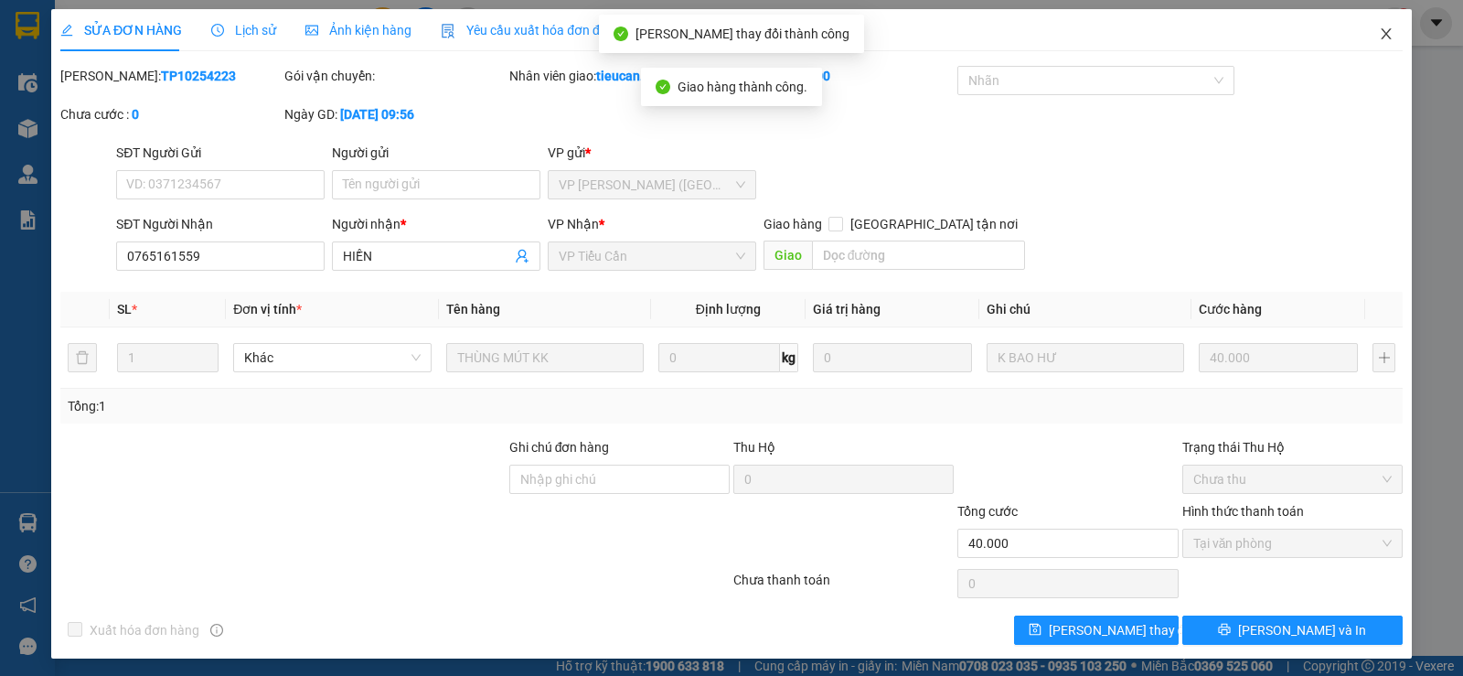
click at [1380, 32] on icon "close" at bounding box center [1386, 34] width 15 height 15
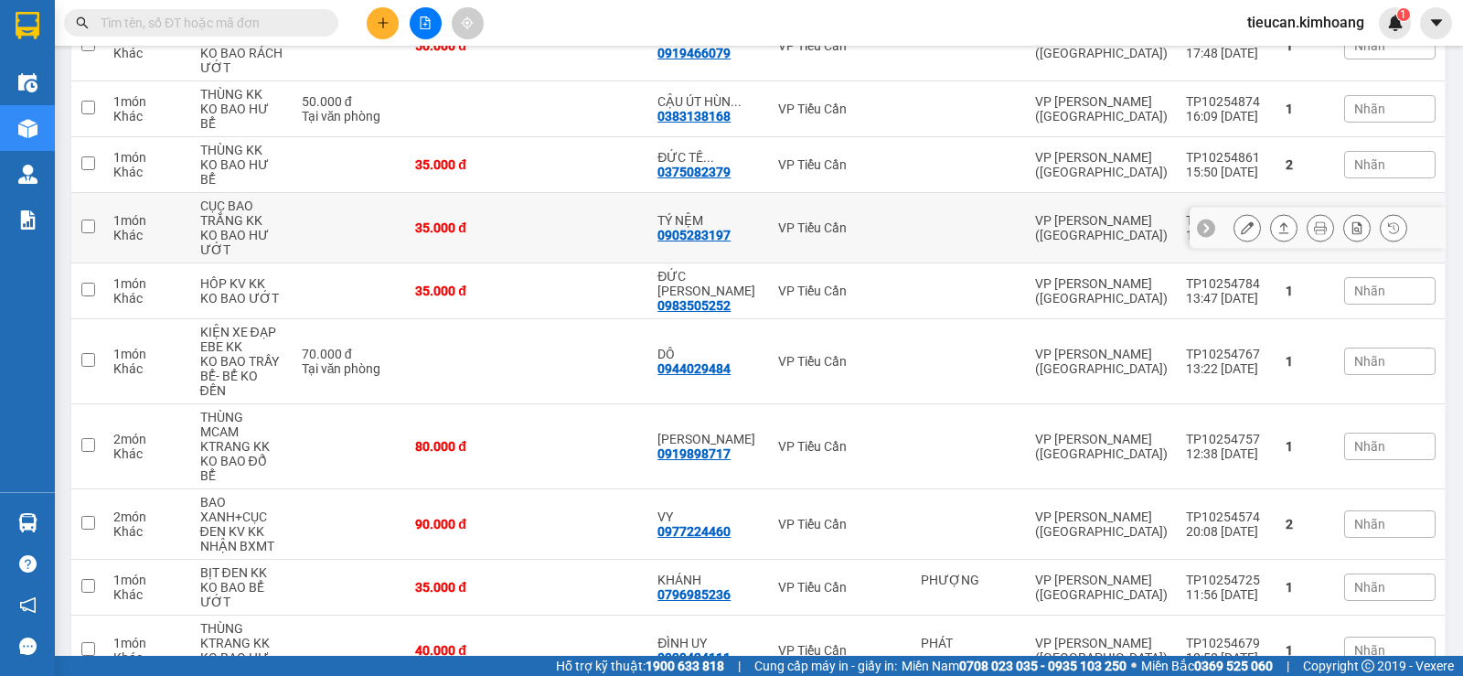
scroll to position [549, 0]
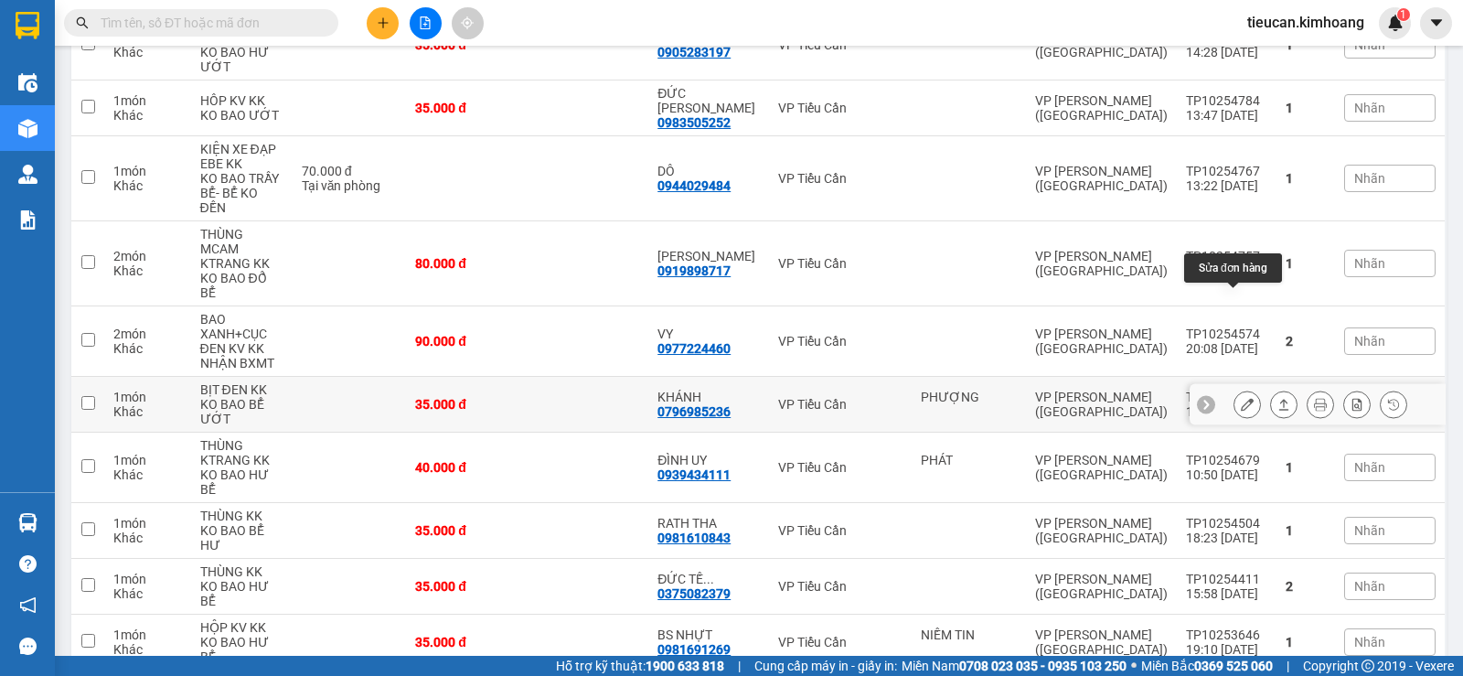
click at [1241, 398] on icon at bounding box center [1247, 404] width 13 height 13
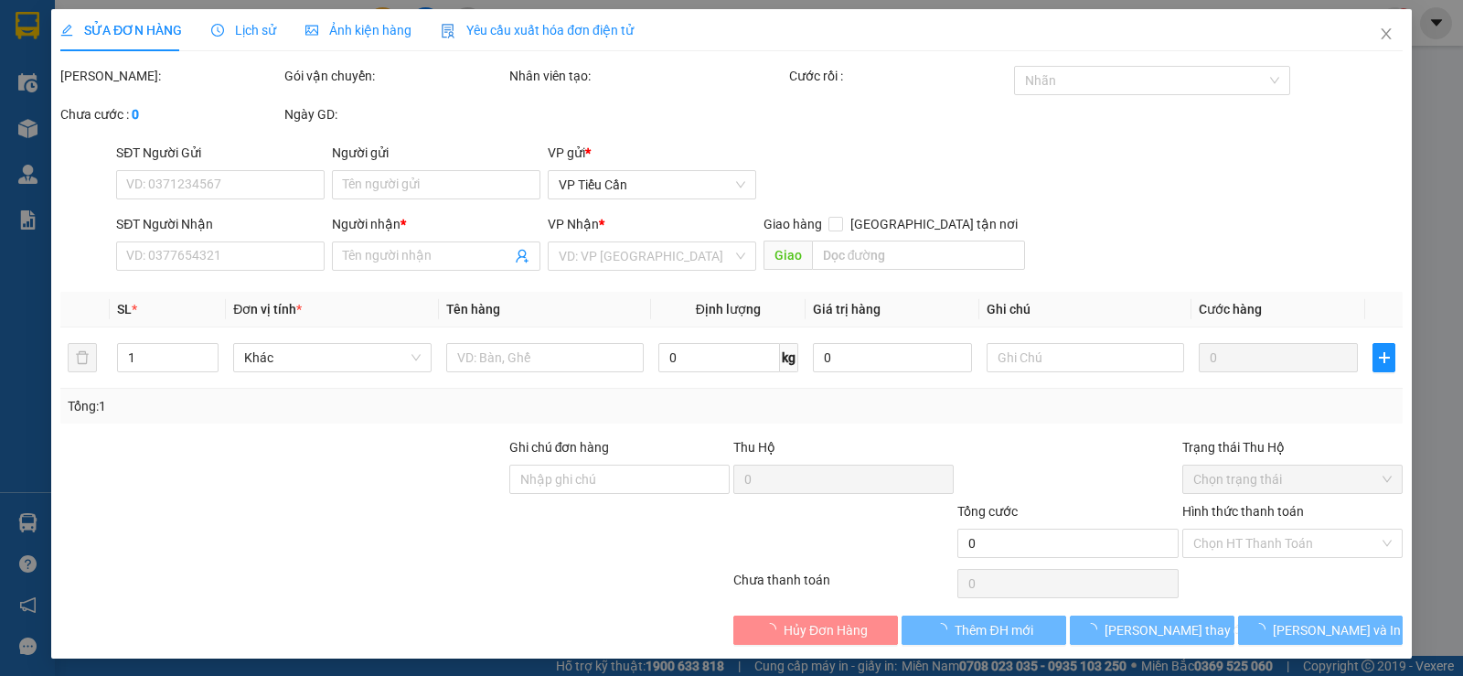
type input "PHƯỢNG"
type input "0796985236"
type input "KHÁNH"
type input "35.000"
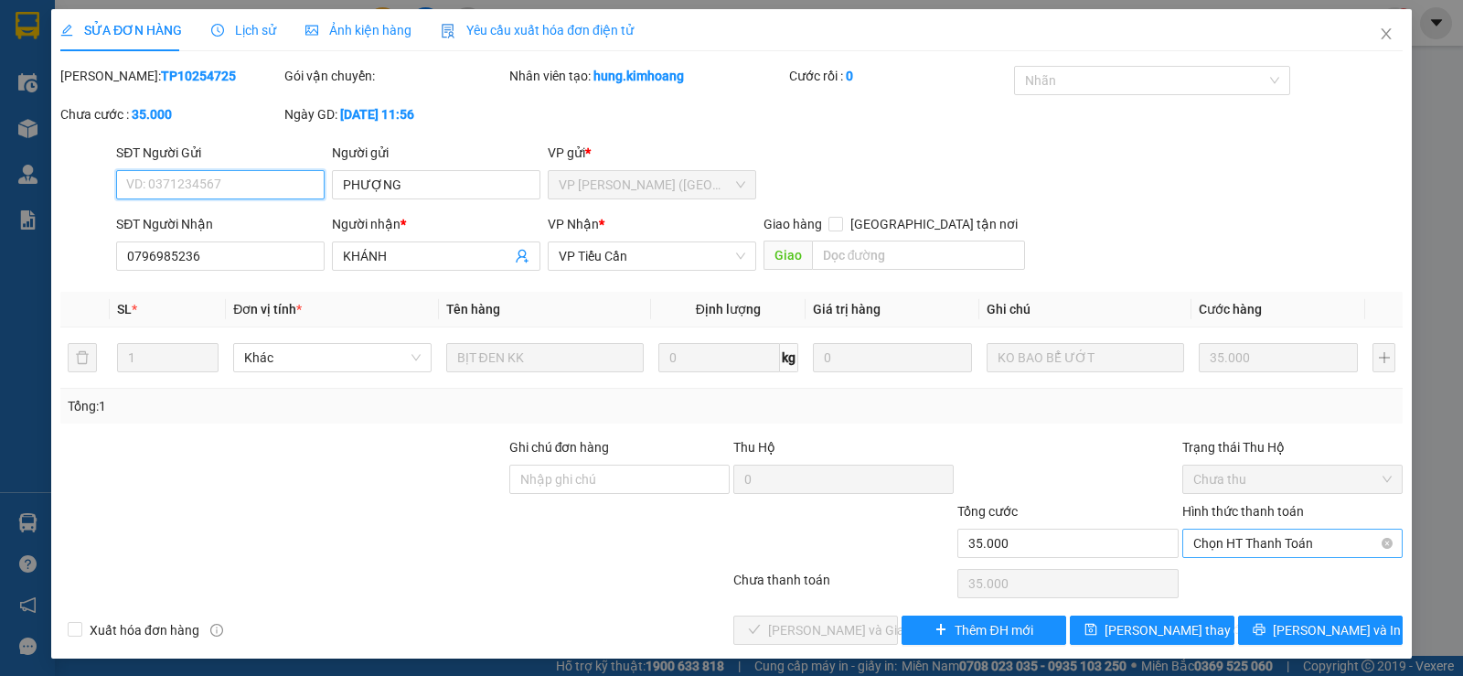
click at [1209, 540] on span "Chọn HT Thanh Toán" at bounding box center [1292, 542] width 198 height 27
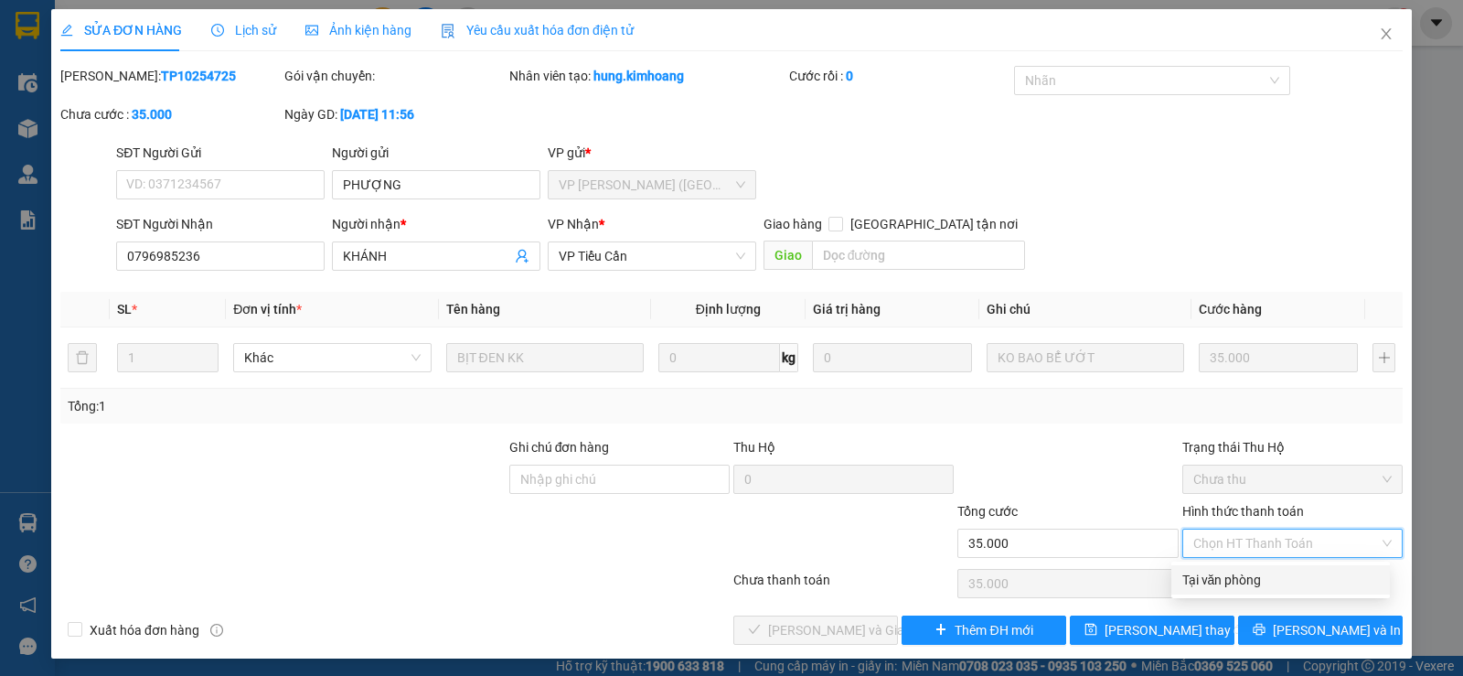
click at [1218, 583] on div "Tại văn phòng" at bounding box center [1280, 580] width 197 height 20
type input "0"
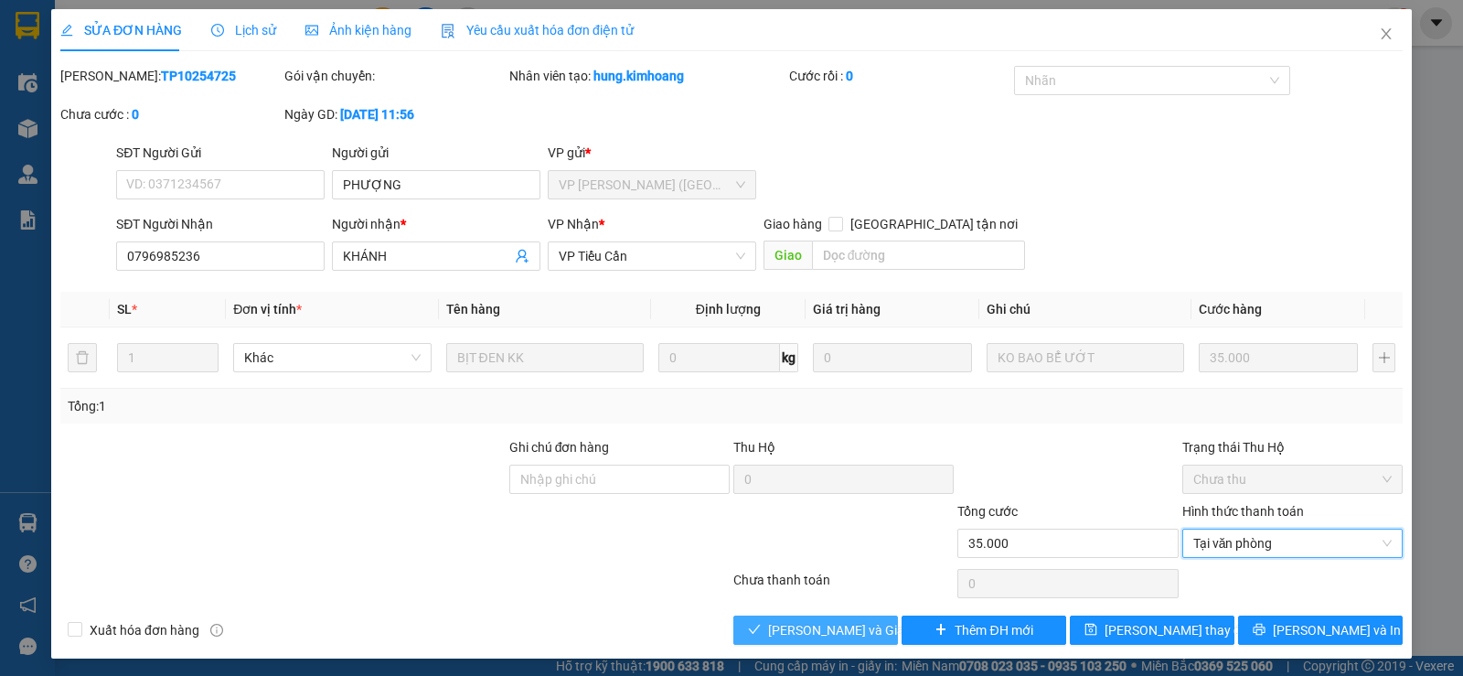
click at [862, 625] on span "[PERSON_NAME] và Giao hàng" at bounding box center [856, 630] width 176 height 20
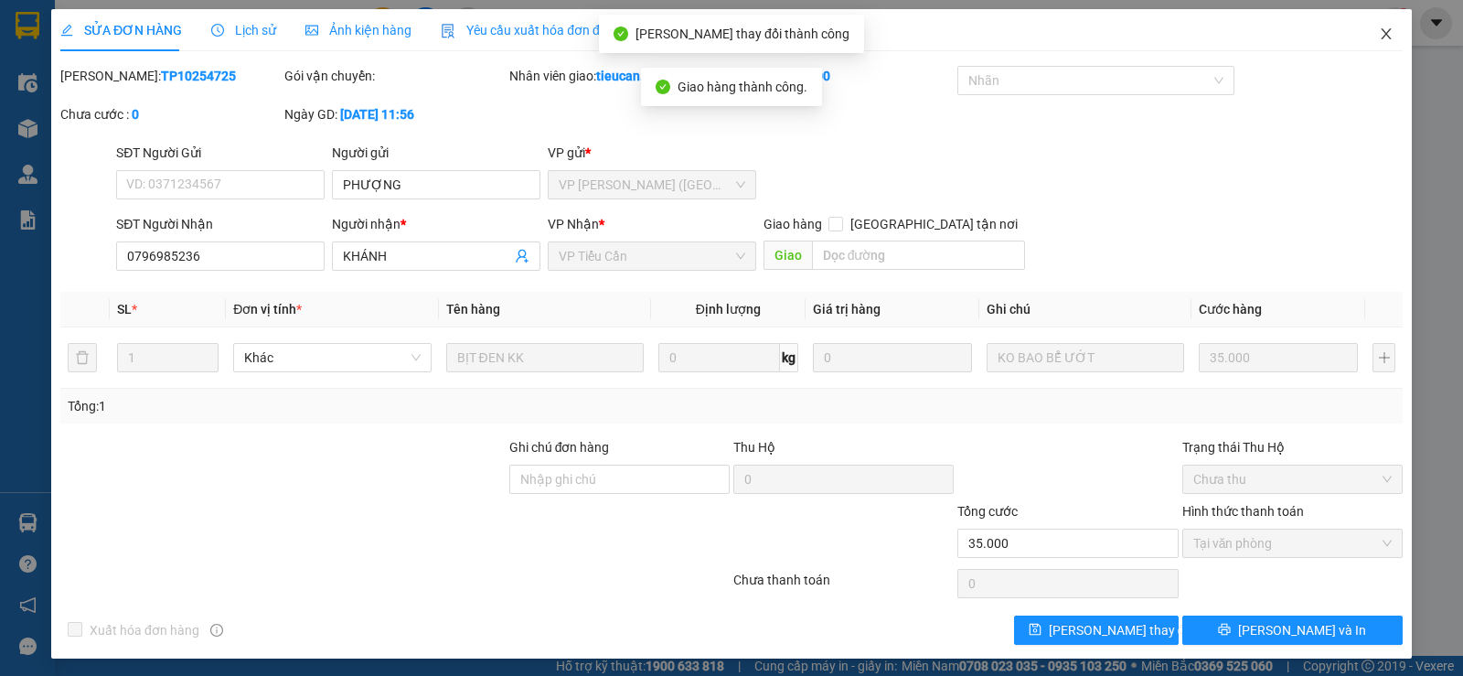
click at [1379, 29] on icon "close" at bounding box center [1386, 34] width 15 height 15
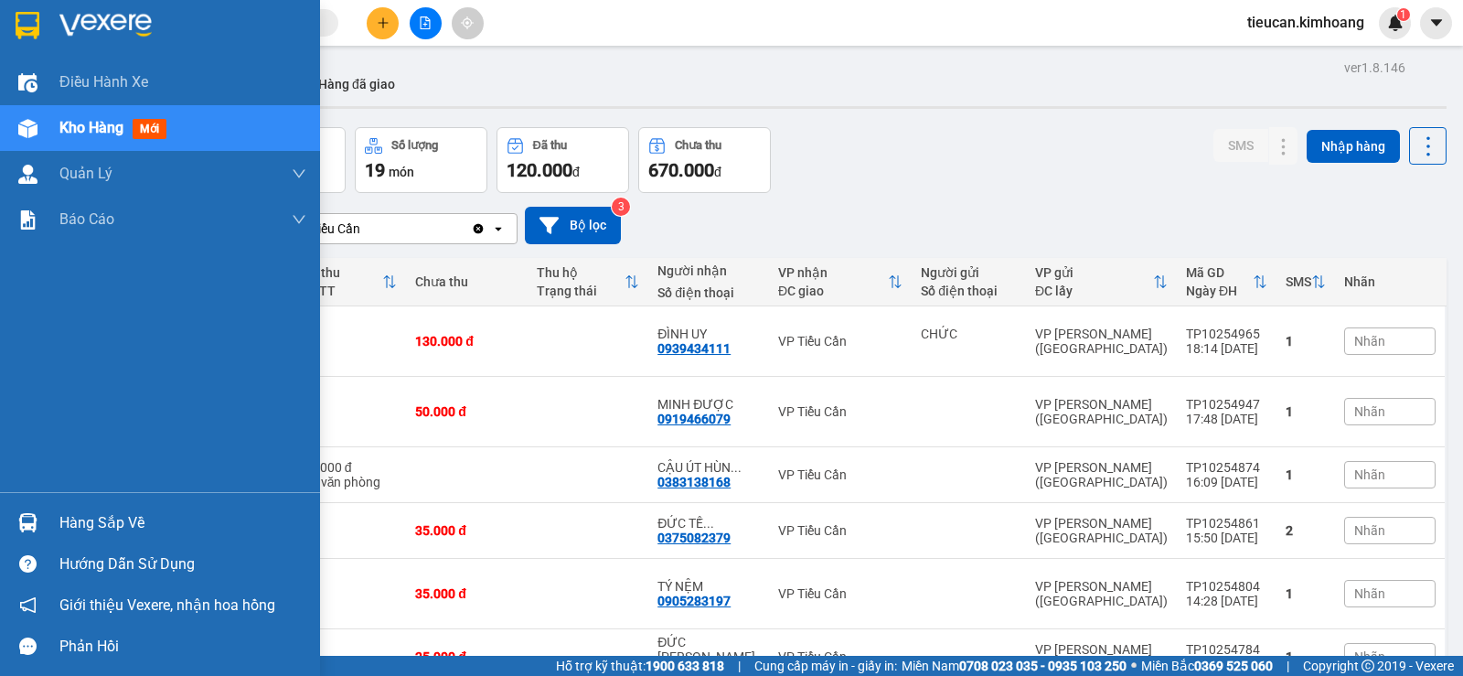
click at [101, 525] on div "Hàng sắp về" at bounding box center [182, 522] width 247 height 27
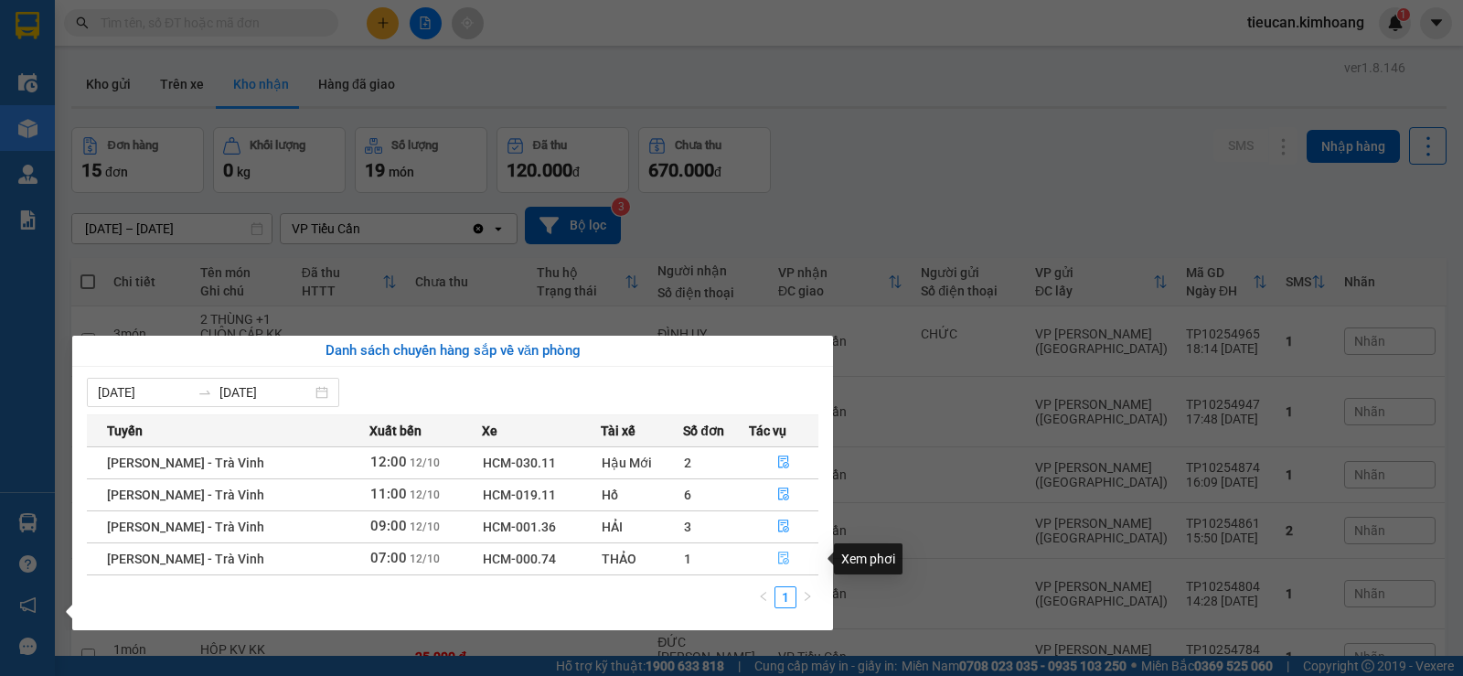
click at [781, 555] on icon "file-done" at bounding box center [783, 558] width 11 height 13
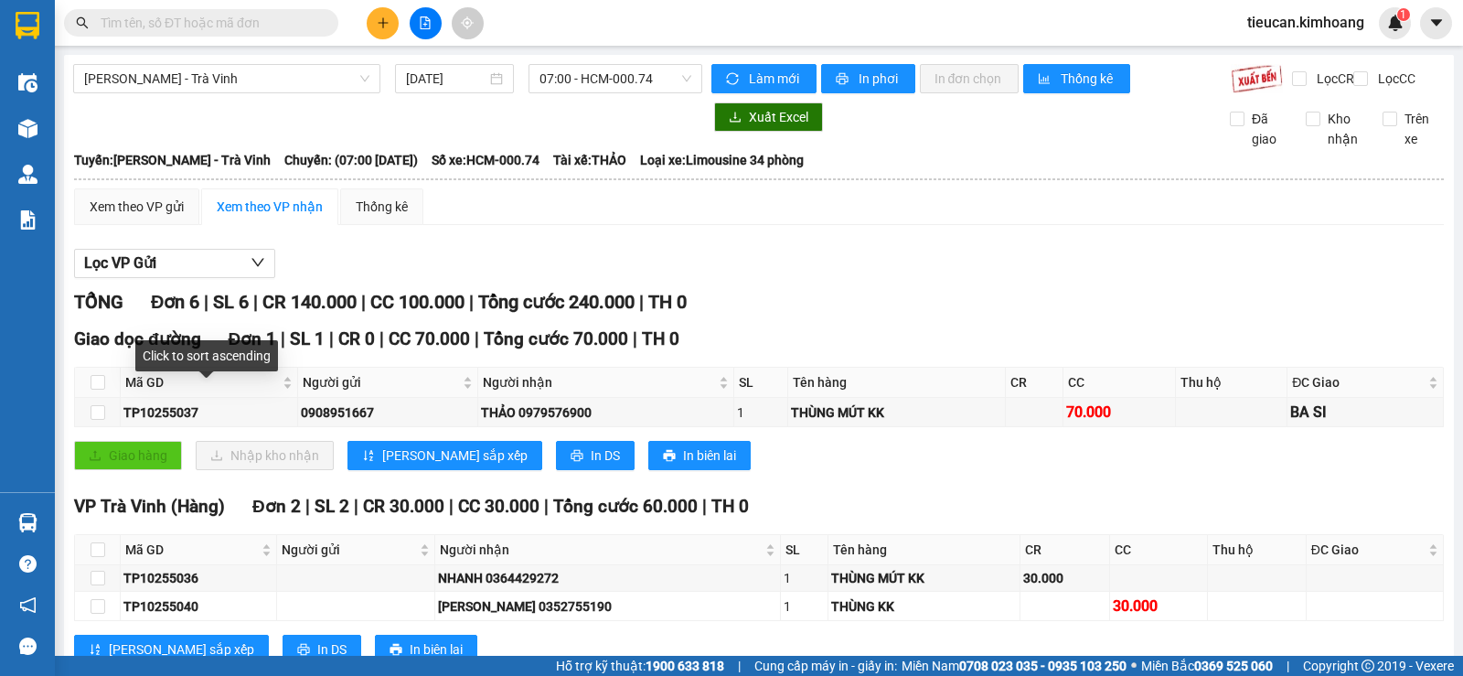
scroll to position [569, 0]
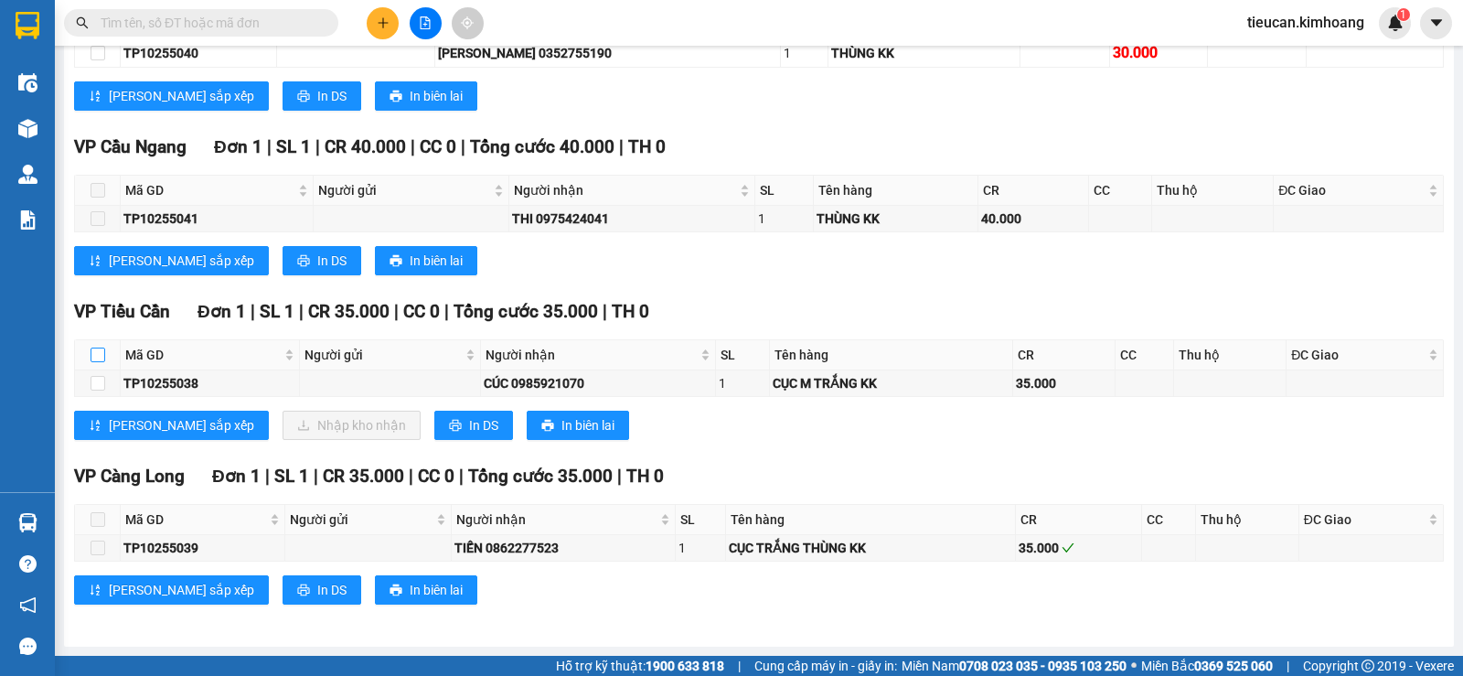
click at [96, 357] on input "checkbox" at bounding box center [98, 354] width 15 height 15
checkbox input "true"
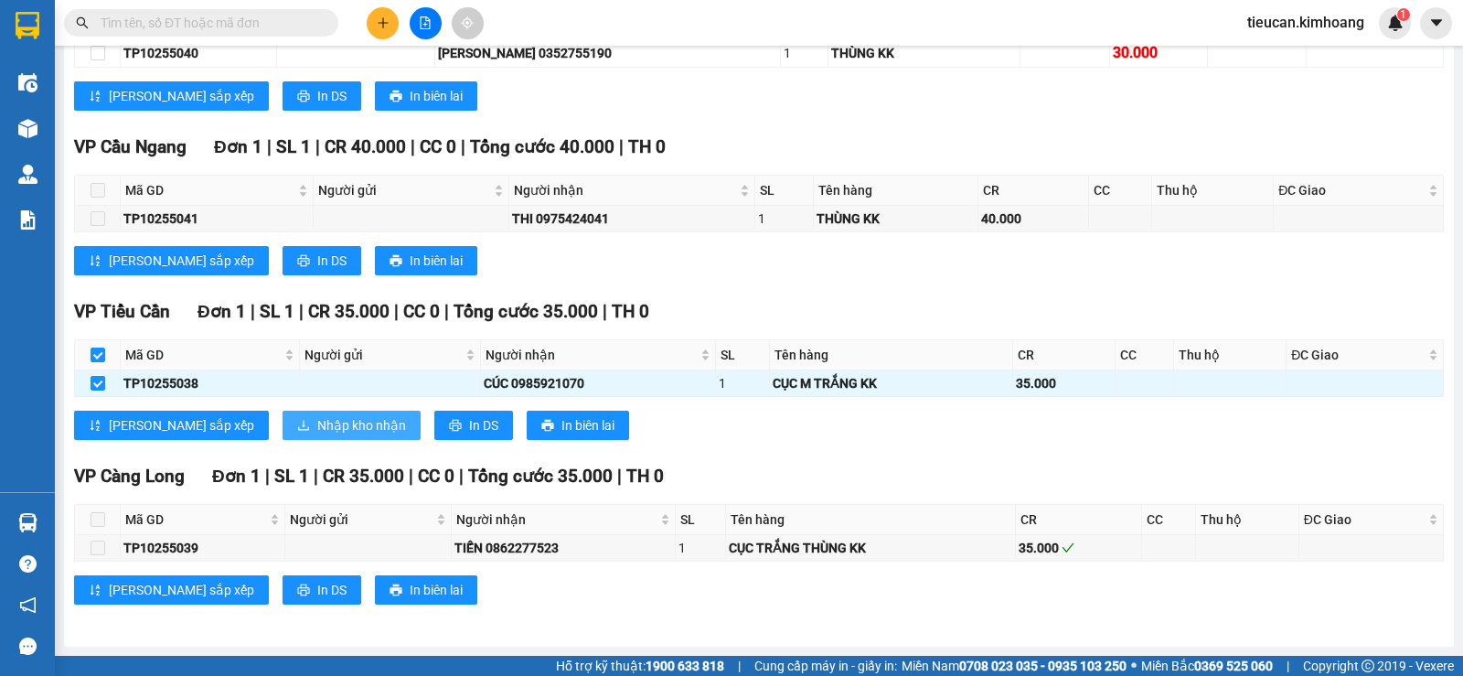
click at [317, 419] on span "Nhập kho nhận" at bounding box center [361, 425] width 89 height 20
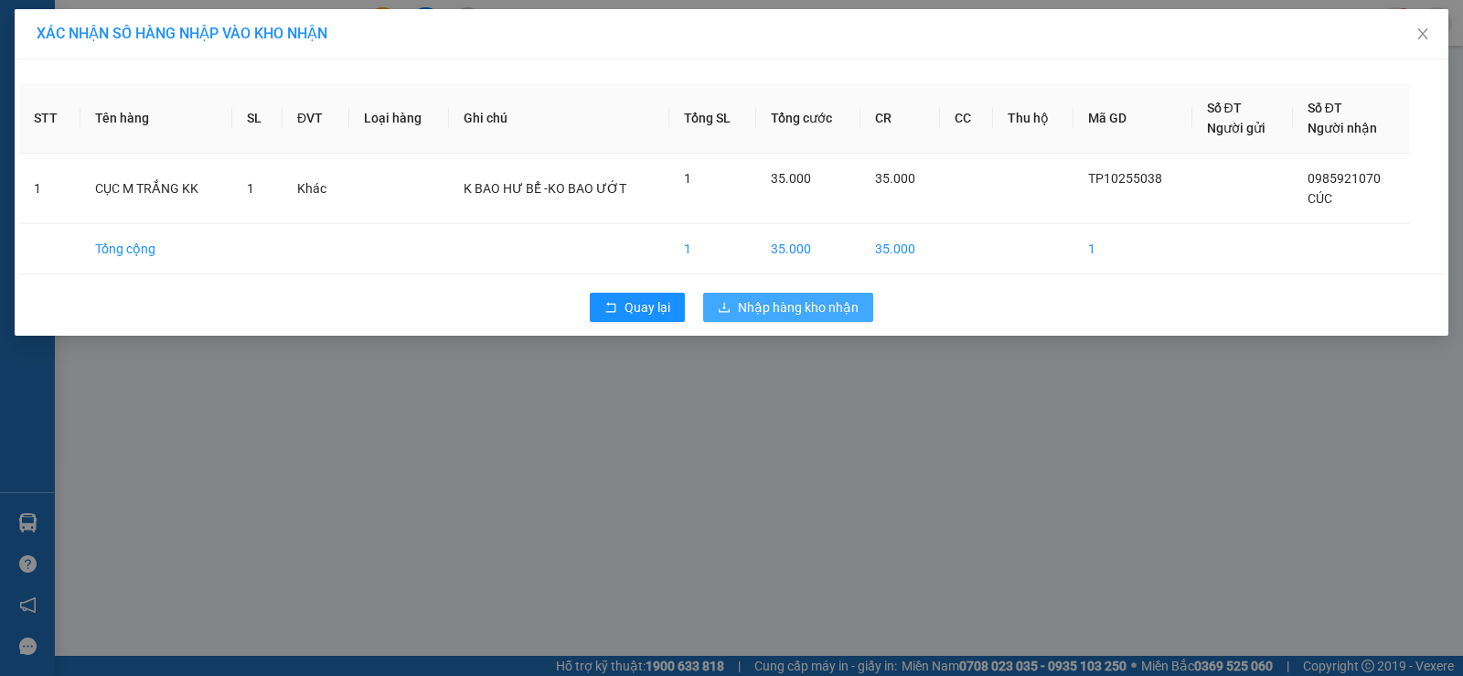
click at [822, 315] on span "Nhập hàng kho nhận" at bounding box center [798, 307] width 121 height 20
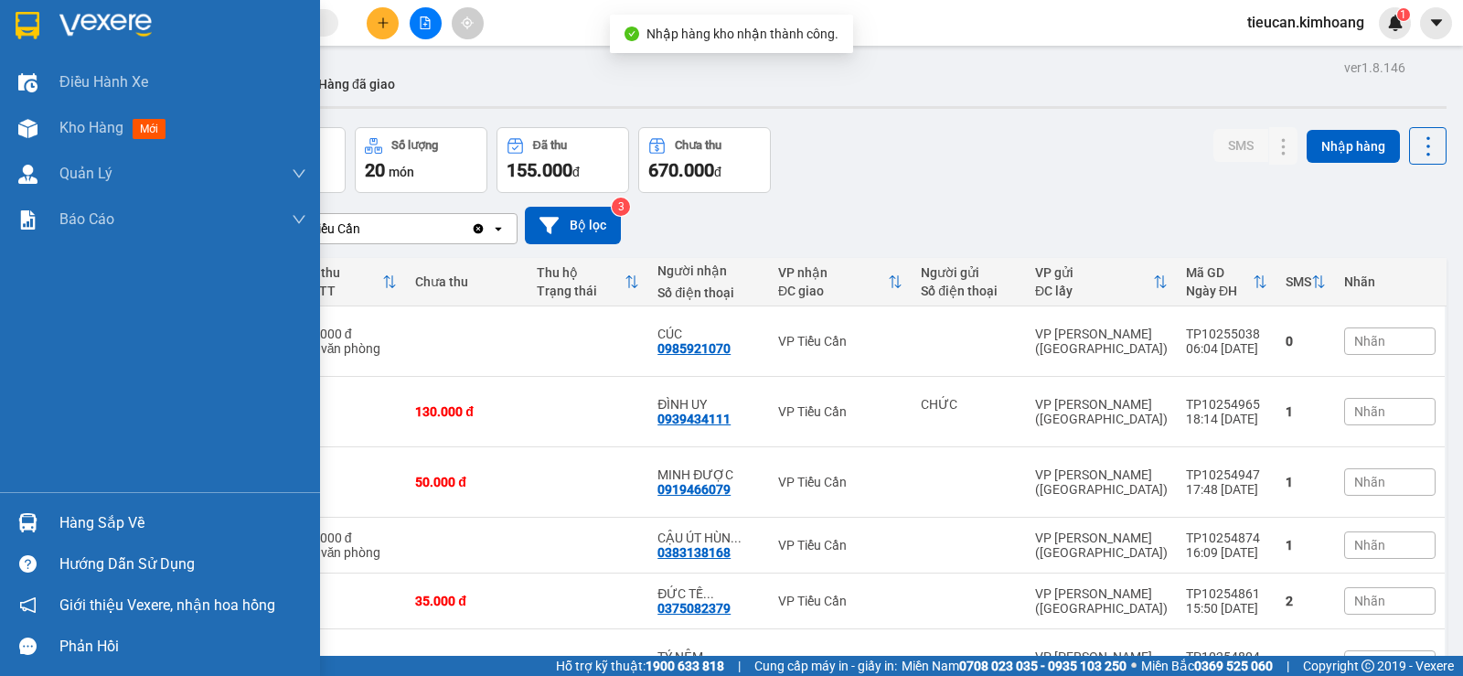
click at [69, 530] on div "Hàng sắp về" at bounding box center [182, 522] width 247 height 27
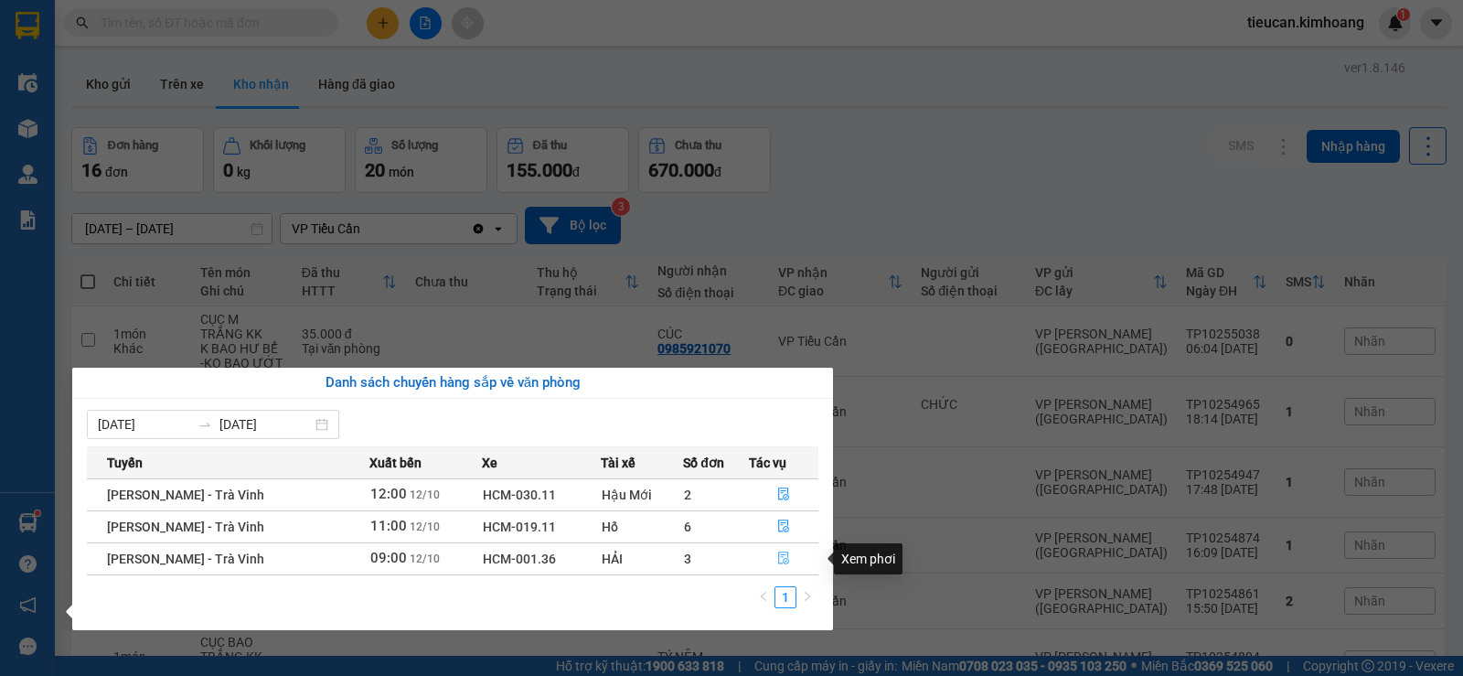
click at [780, 553] on icon "file-done" at bounding box center [783, 557] width 13 height 13
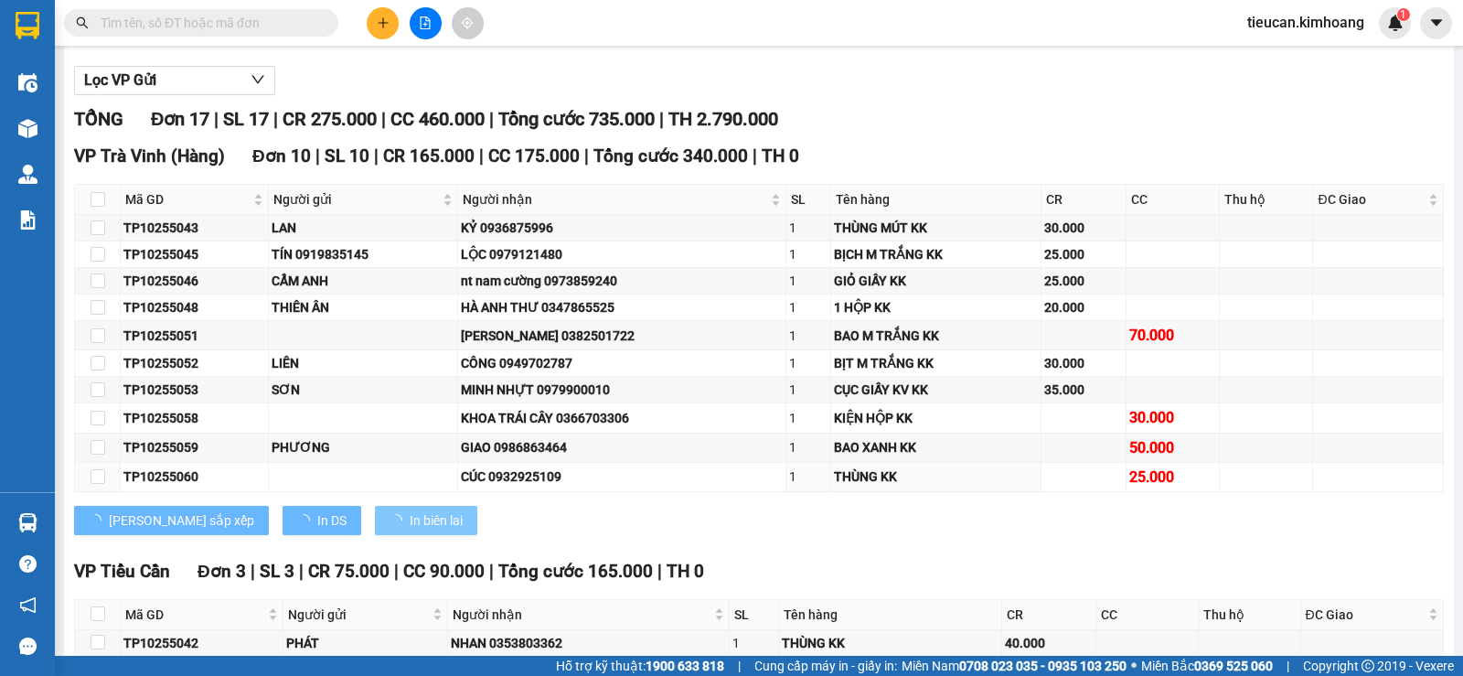
scroll to position [381, 0]
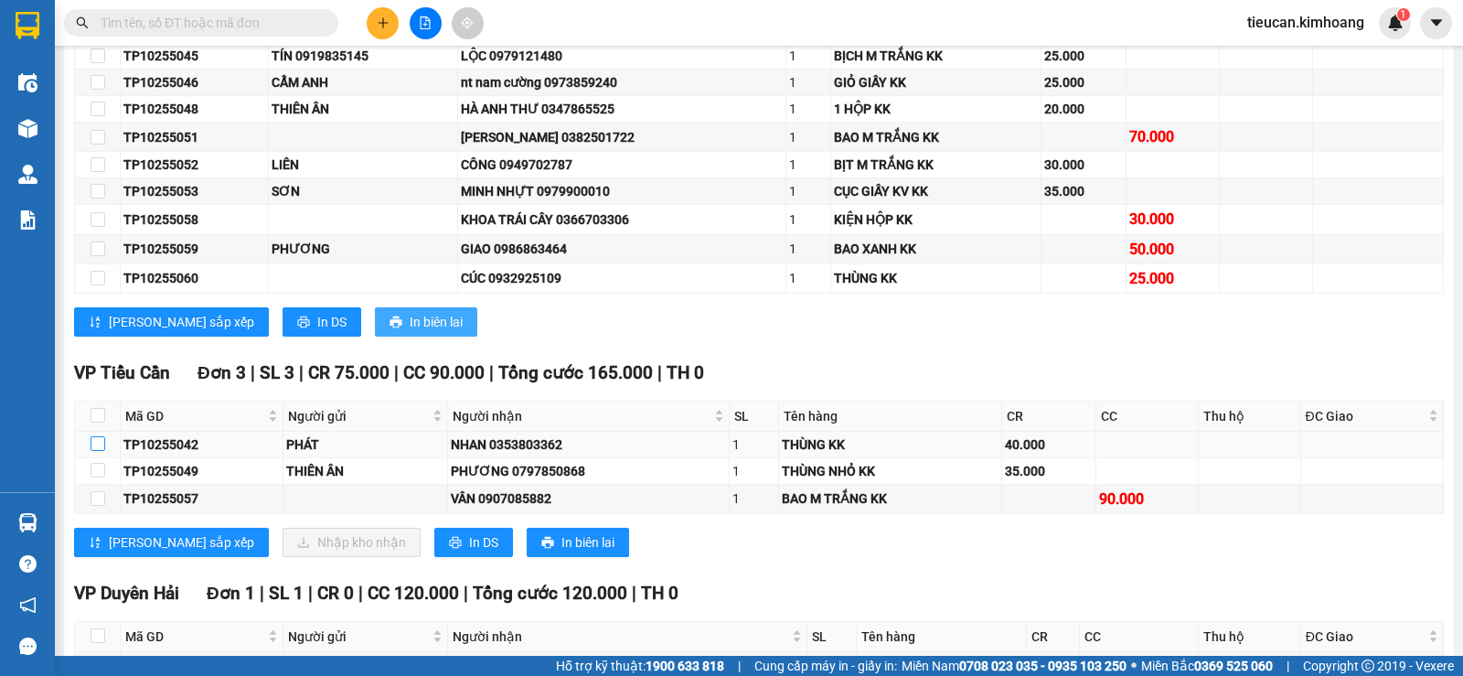
click at [101, 451] on input "checkbox" at bounding box center [98, 443] width 15 height 15
checkbox input "true"
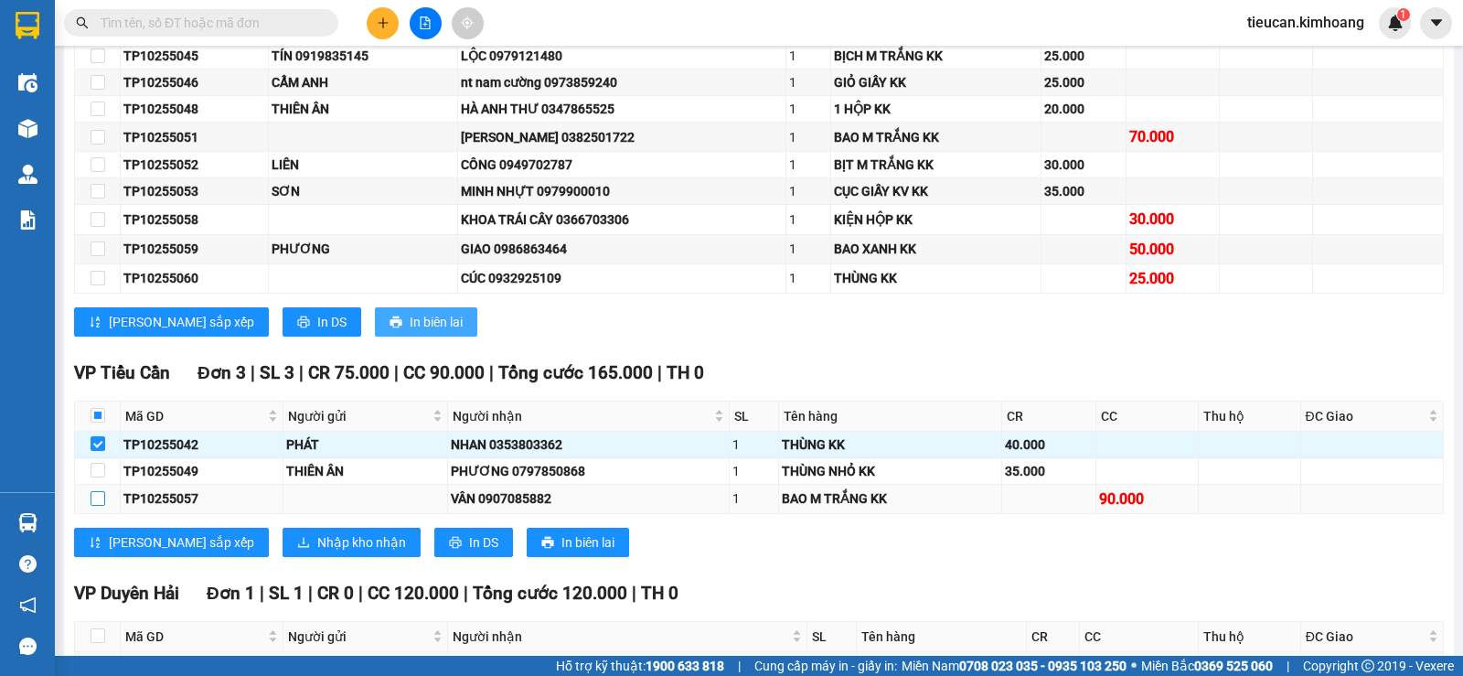
click at [98, 506] on input "checkbox" at bounding box center [98, 498] width 15 height 15
checkbox input "true"
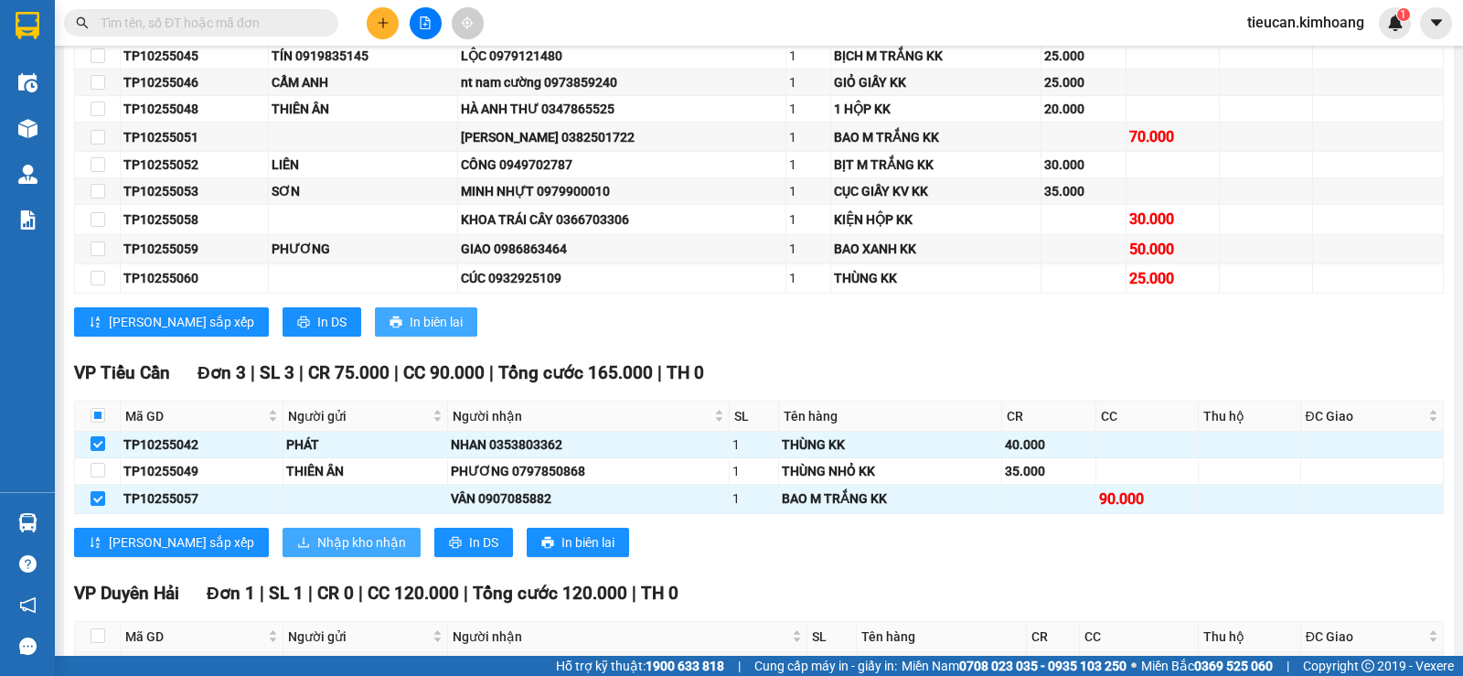
click at [317, 552] on span "Nhập kho nhận" at bounding box center [361, 542] width 89 height 20
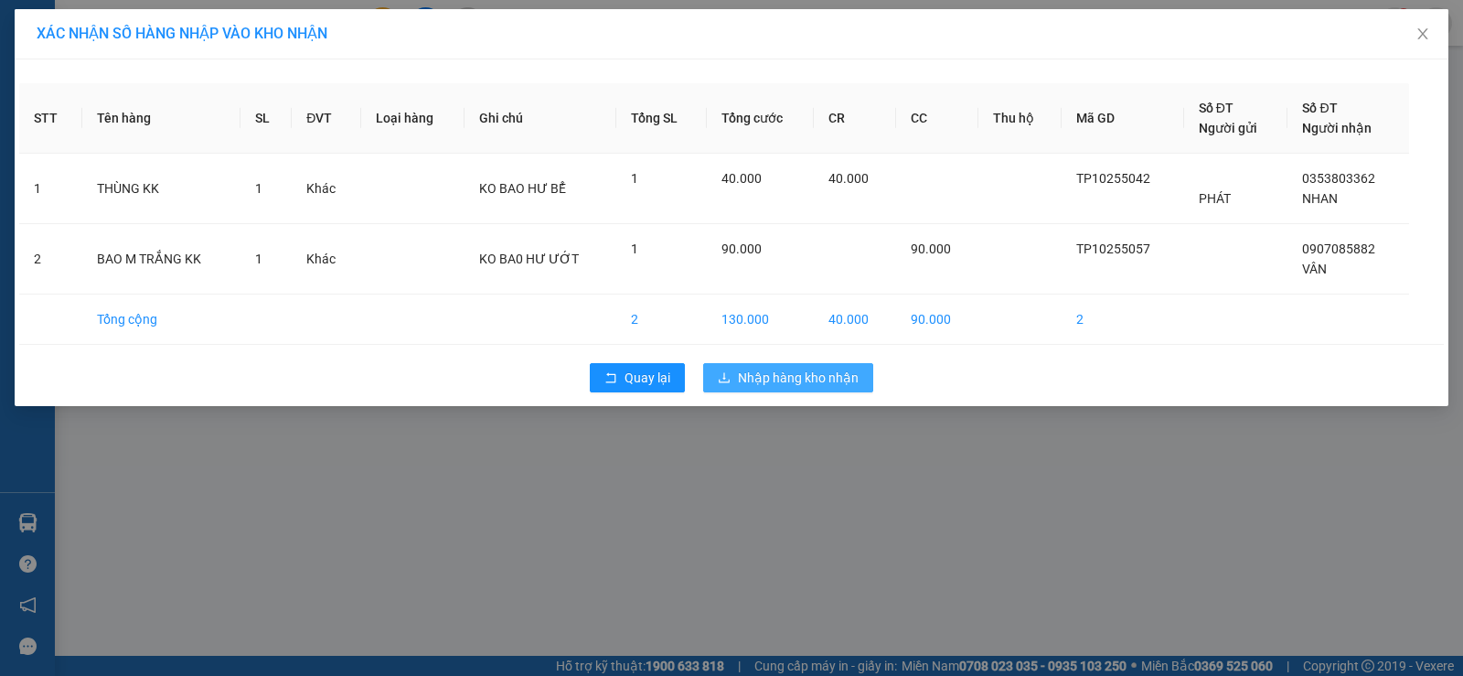
click at [840, 381] on span "Nhập hàng kho nhận" at bounding box center [798, 378] width 121 height 20
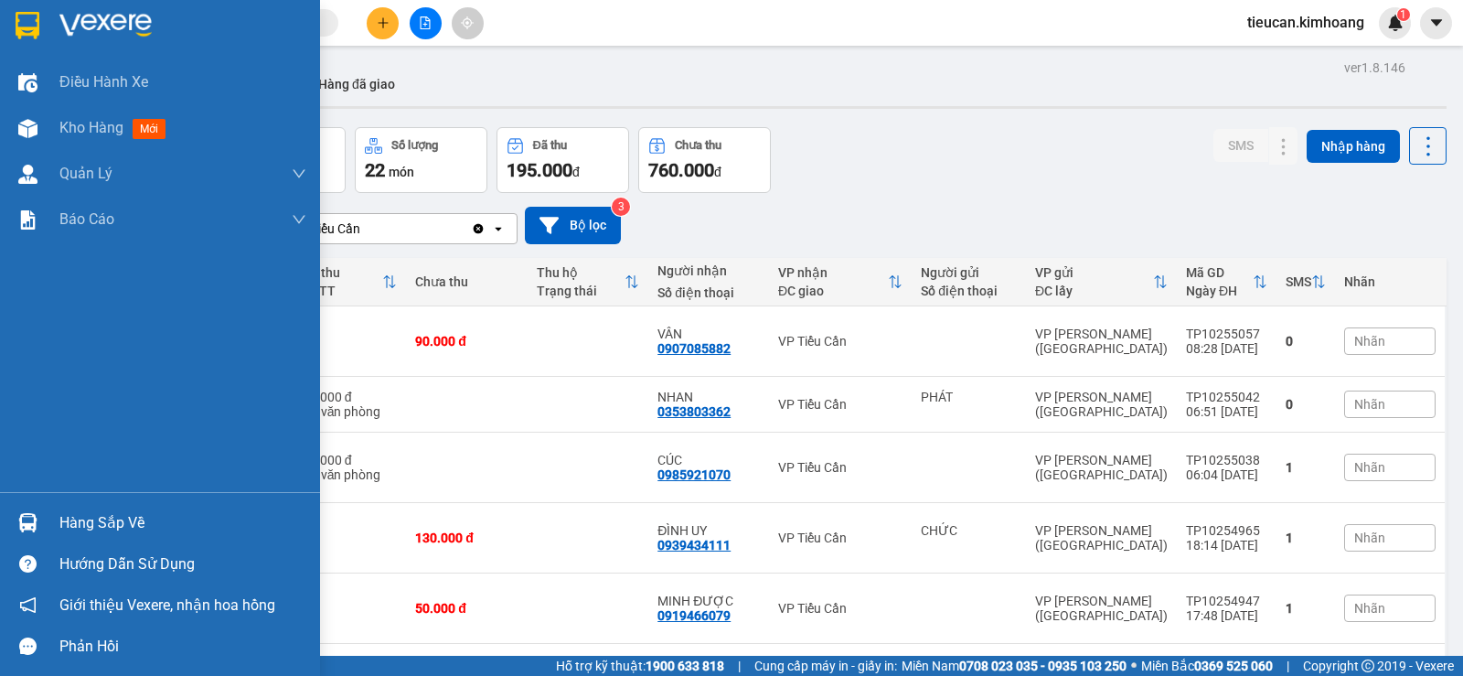
click at [82, 516] on div "Hàng sắp về" at bounding box center [182, 522] width 247 height 27
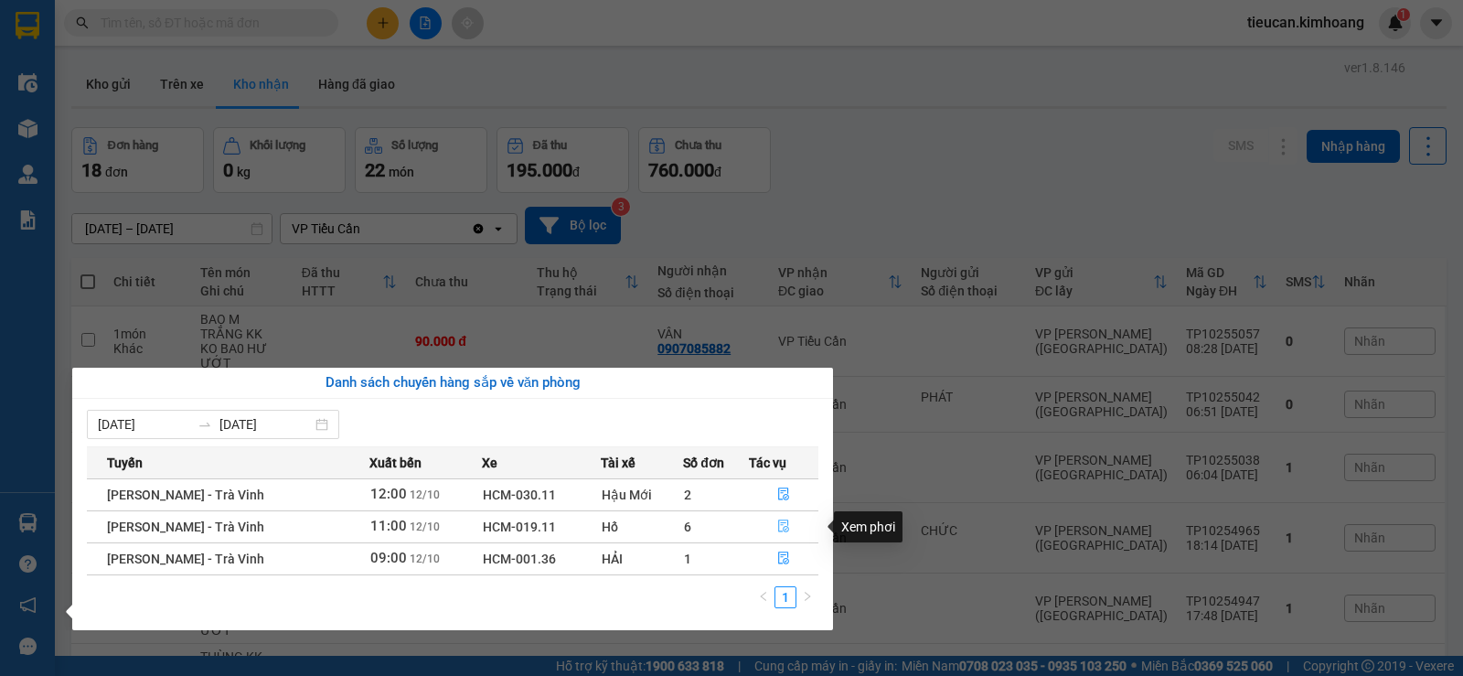
click at [787, 518] on button "button" at bounding box center [784, 526] width 68 height 29
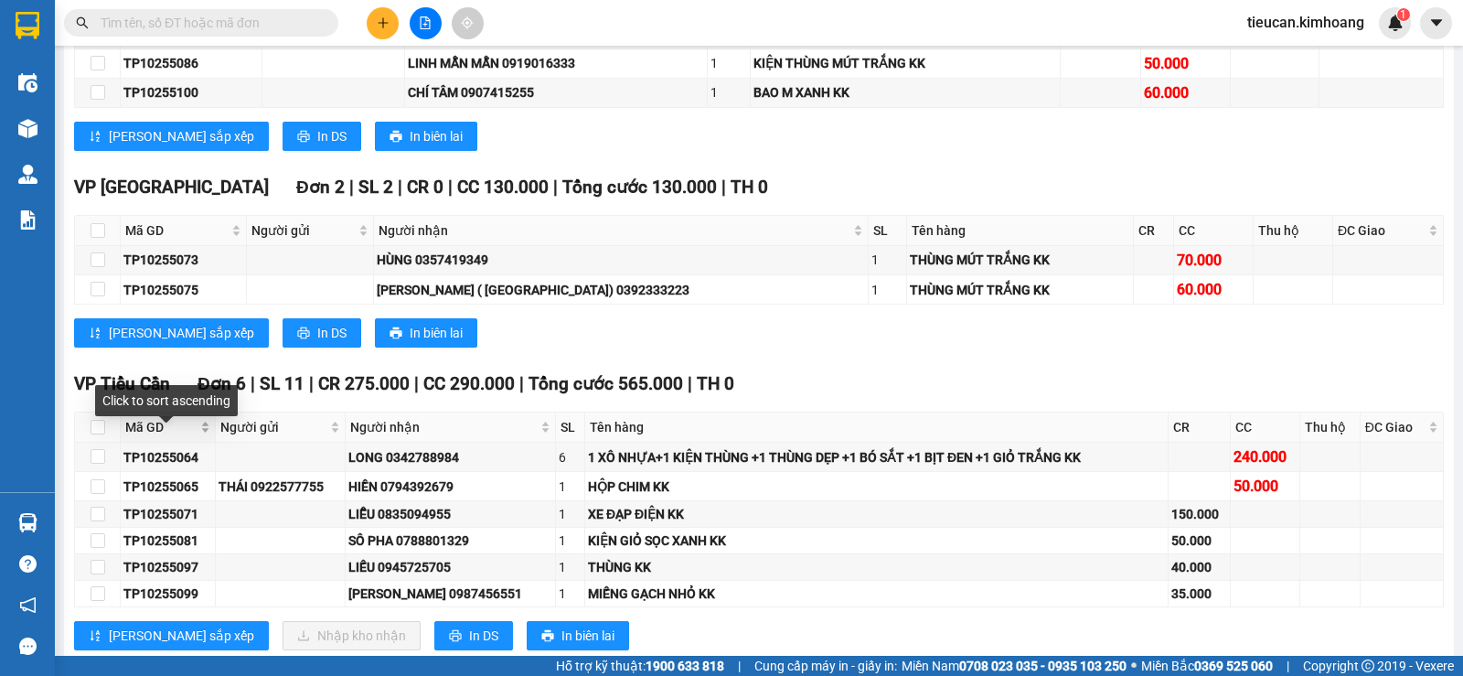
scroll to position [1463, 0]
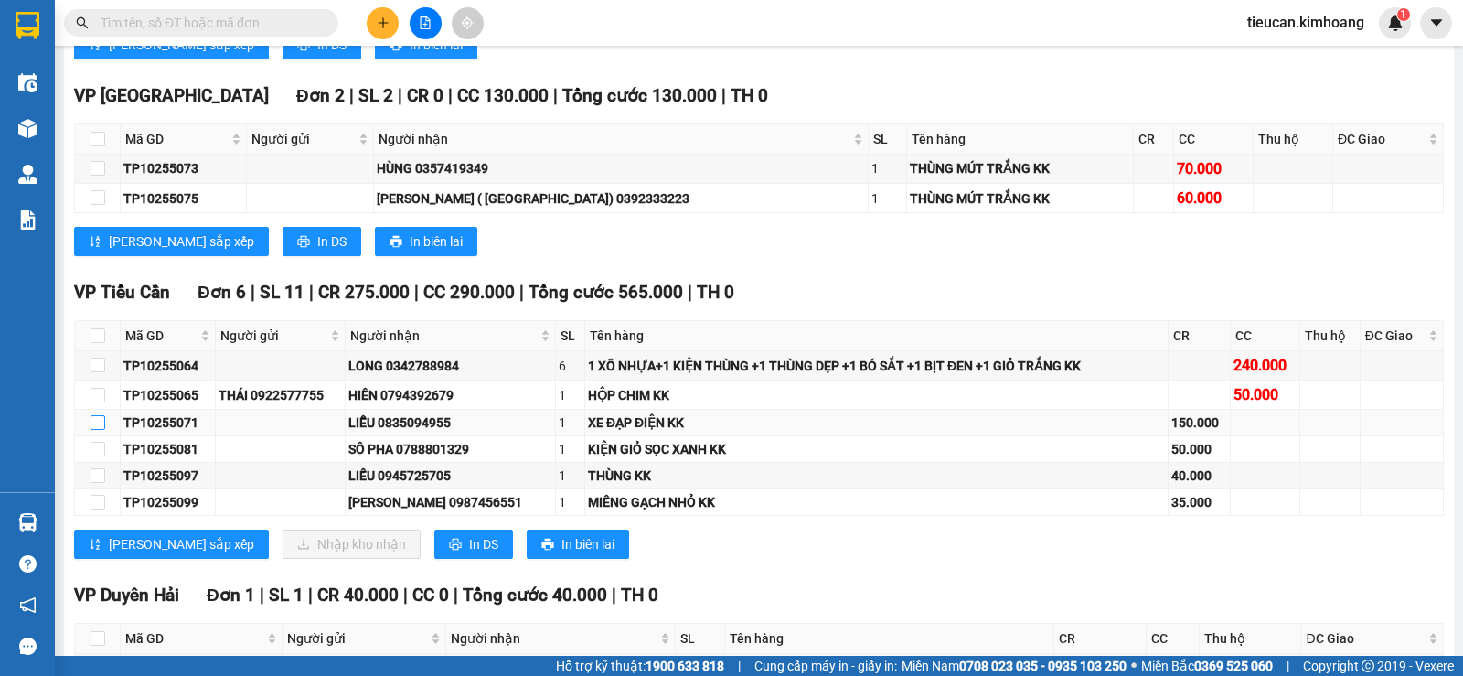
click at [104, 430] on input "checkbox" at bounding box center [98, 422] width 15 height 15
checkbox input "true"
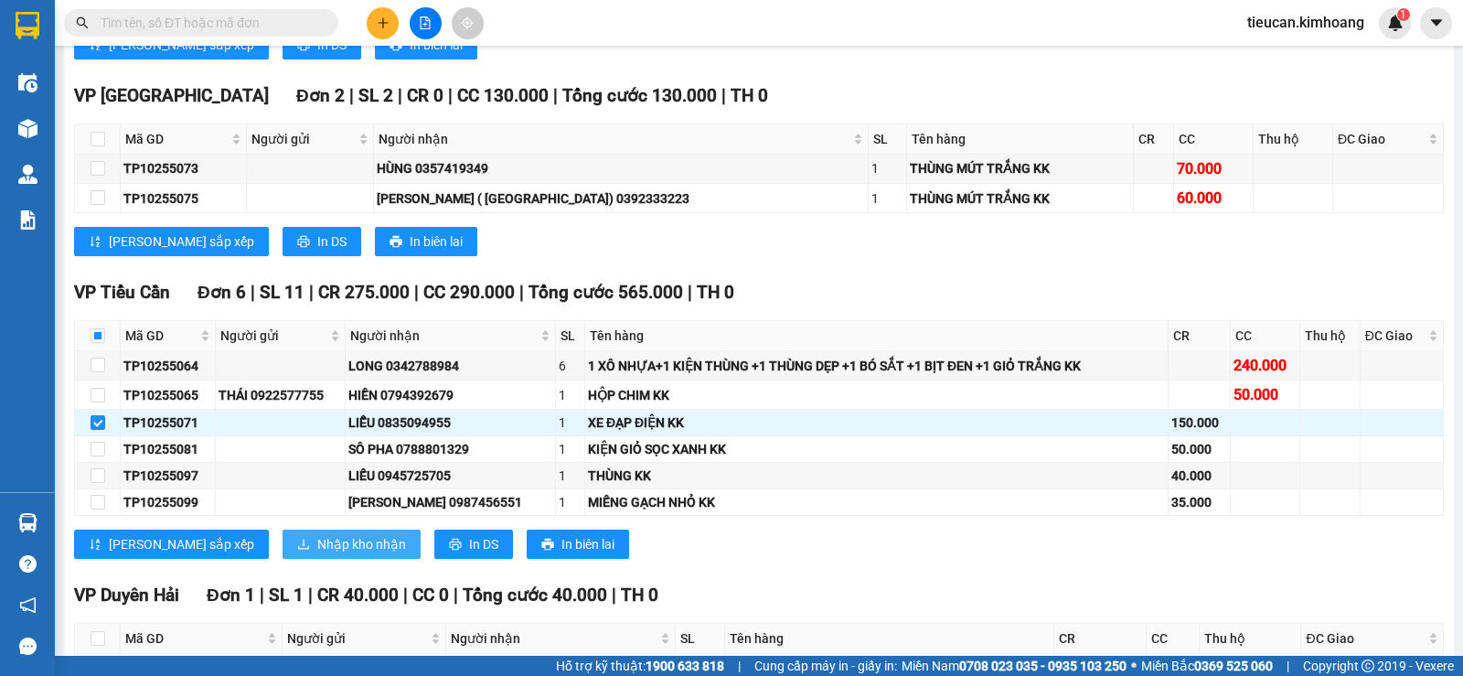
click at [317, 554] on span "Nhập kho nhận" at bounding box center [361, 544] width 89 height 20
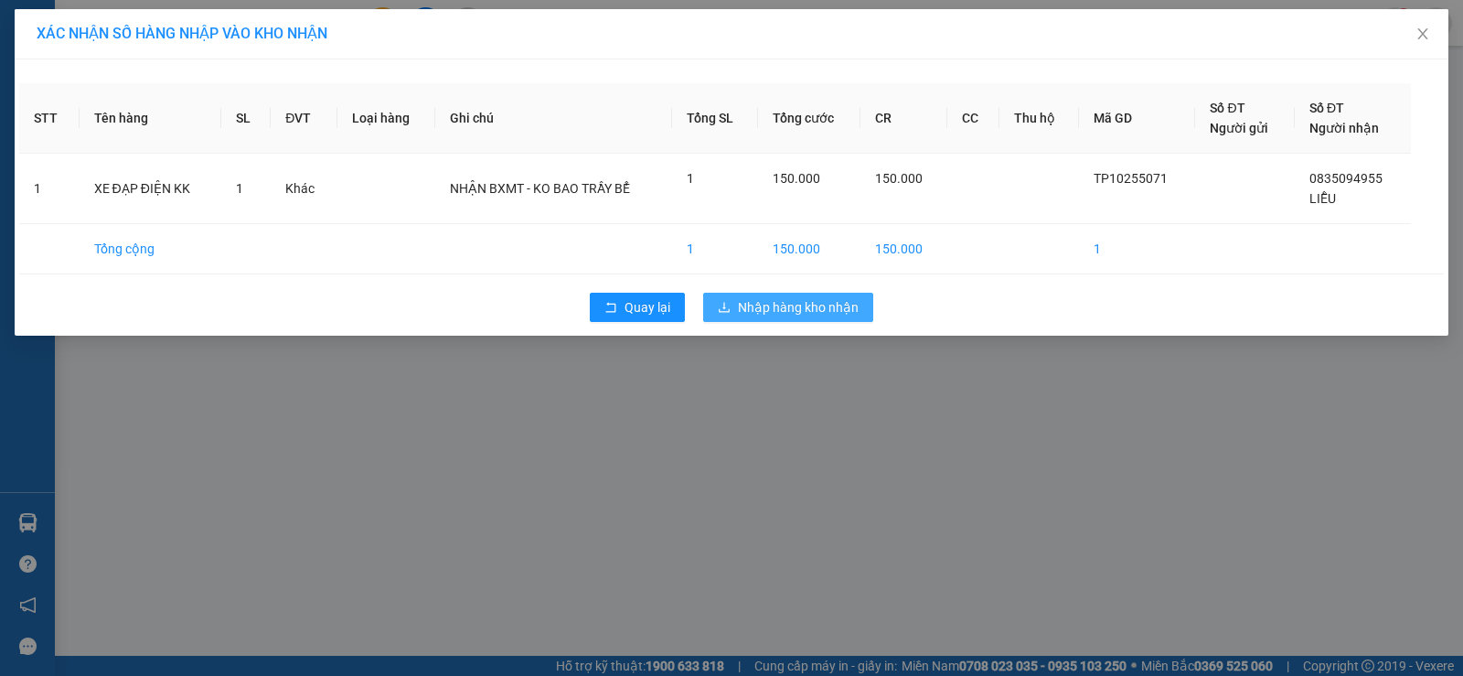
click at [731, 296] on button "Nhập hàng kho nhận" at bounding box center [788, 307] width 170 height 29
